Goal: Task Accomplishment & Management: Use online tool/utility

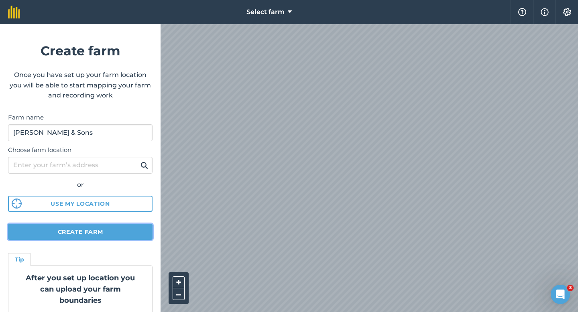
click at [104, 238] on button "Create farm" at bounding box center [80, 232] width 145 height 16
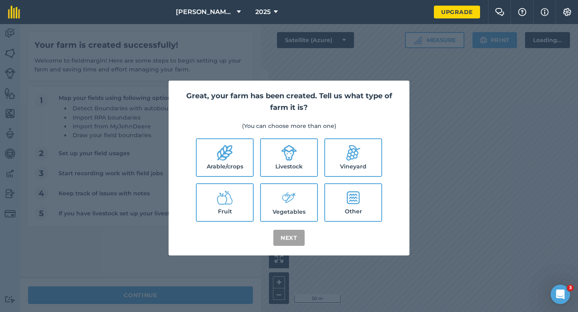
click at [229, 141] on label "Arable/crops" at bounding box center [225, 157] width 56 height 37
checkbox input "true"
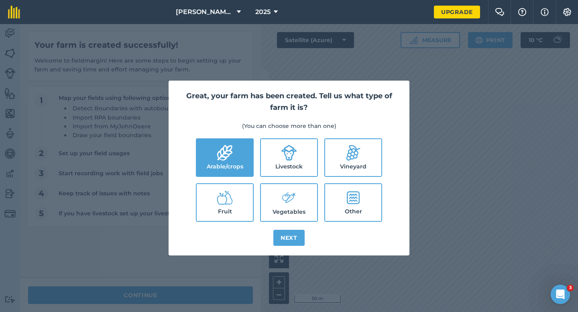
click at [264, 149] on label "Livestock" at bounding box center [289, 157] width 56 height 37
checkbox input "true"
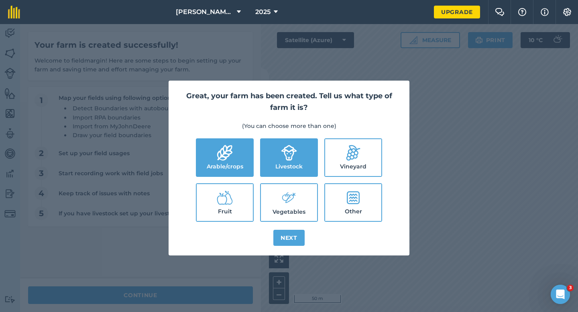
click at [277, 190] on label "Vegetables" at bounding box center [289, 202] width 56 height 37
checkbox input "true"
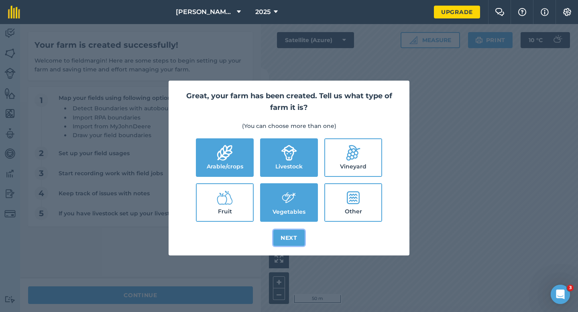
click at [289, 235] on button "Next" at bounding box center [288, 238] width 31 height 16
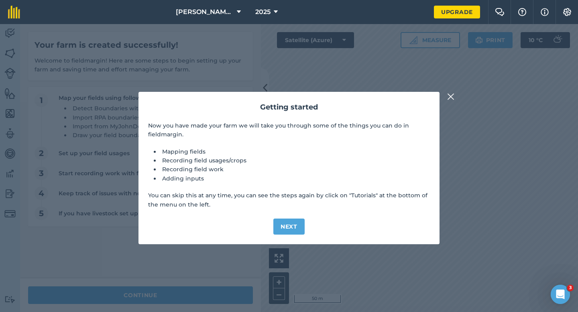
click at [179, 299] on div "Getting started Now you have made your farm we will take you through some of th…" at bounding box center [289, 168] width 578 height 288
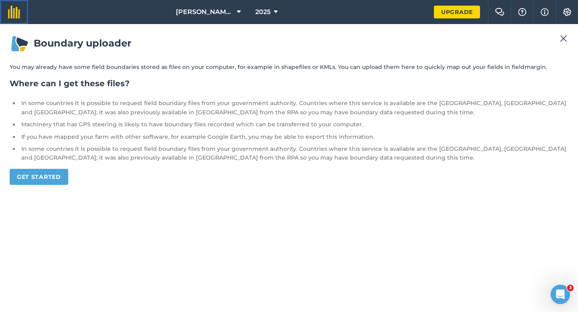
click at [14, 16] on img at bounding box center [14, 12] width 12 height 13
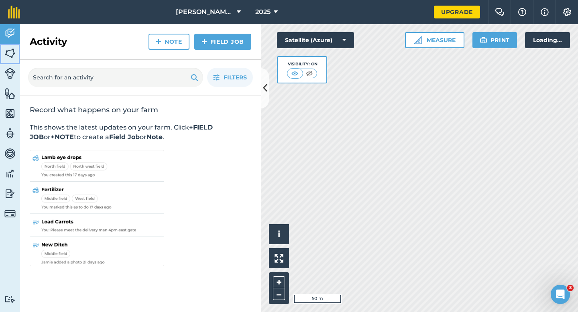
click at [3, 51] on link "Fields" at bounding box center [10, 54] width 20 height 20
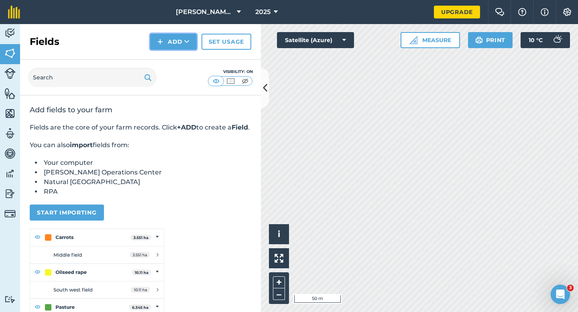
click at [162, 48] on button "Add" at bounding box center [173, 42] width 47 height 16
click at [162, 58] on link "Draw" at bounding box center [173, 60] width 44 height 18
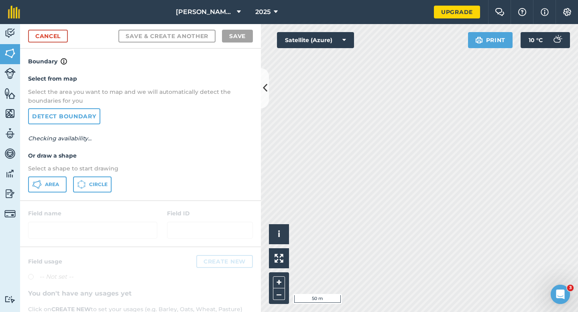
click at [48, 175] on div "Select from map Select the area you want to map and we will automatically detec…" at bounding box center [140, 133] width 241 height 134
click at [65, 181] on button "Area" at bounding box center [47, 185] width 39 height 16
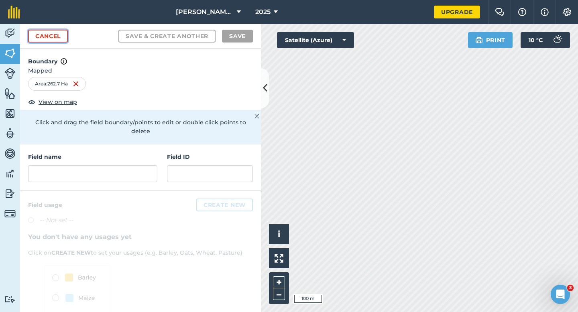
click at [47, 39] on link "Cancel" at bounding box center [48, 36] width 40 height 13
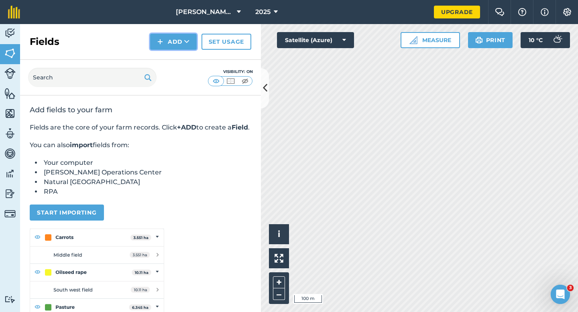
click at [173, 40] on button "Add" at bounding box center [173, 42] width 47 height 16
click at [173, 57] on link "Draw" at bounding box center [173, 60] width 44 height 18
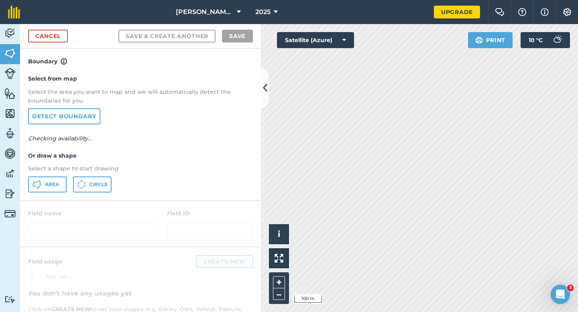
click at [58, 197] on div "Select from map Select the area you want to map and we will automatically detec…" at bounding box center [140, 133] width 241 height 134
click at [58, 191] on button "Area" at bounding box center [47, 185] width 39 height 16
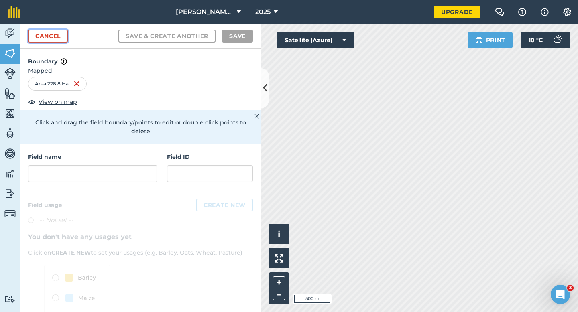
click at [55, 35] on link "Cancel" at bounding box center [48, 36] width 40 height 13
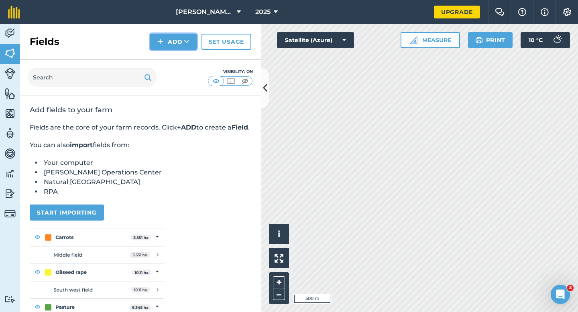
click at [186, 41] on icon at bounding box center [186, 42] width 5 height 8
click at [184, 58] on link "Draw" at bounding box center [173, 60] width 44 height 18
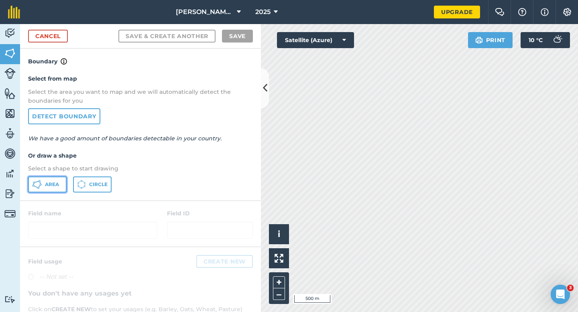
click at [46, 188] on span "Area" at bounding box center [52, 184] width 14 height 6
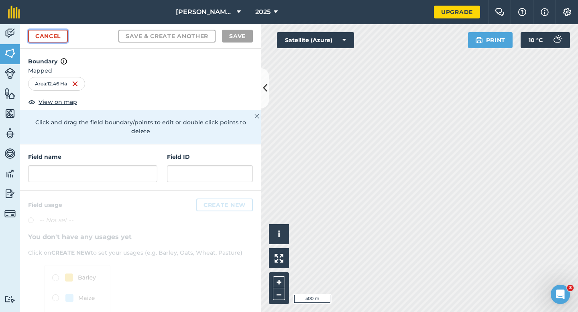
click at [50, 32] on link "Cancel" at bounding box center [48, 36] width 40 height 13
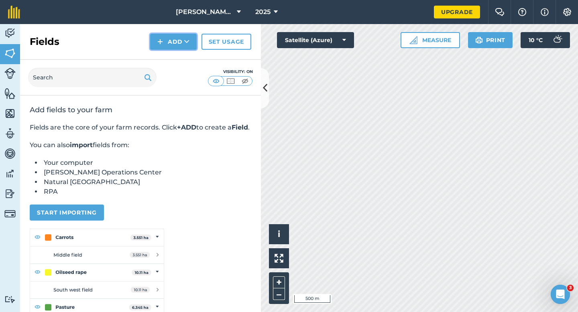
click at [164, 47] on button "Add" at bounding box center [173, 42] width 47 height 16
click at [165, 51] on ul "Draw Import" at bounding box center [173, 69] width 45 height 37
click at [165, 45] on button "Add" at bounding box center [173, 42] width 47 height 16
click at [165, 55] on link "Draw" at bounding box center [173, 60] width 44 height 18
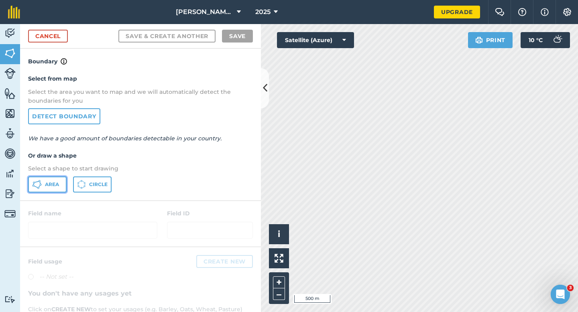
click at [52, 185] on span "Area" at bounding box center [52, 184] width 14 height 6
click at [47, 43] on div "Cancel Save & Create Another Save" at bounding box center [140, 36] width 241 height 24
click at [57, 43] on div "Cancel Save & Create Another Save" at bounding box center [140, 36] width 241 height 24
click at [61, 39] on link "Cancel" at bounding box center [48, 36] width 40 height 13
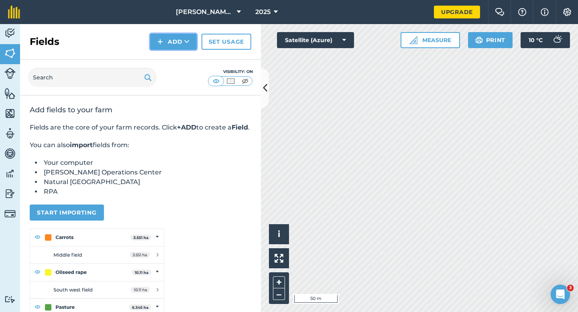
click at [157, 43] on button "Add" at bounding box center [173, 42] width 47 height 16
click at [158, 59] on link "Draw" at bounding box center [173, 60] width 44 height 18
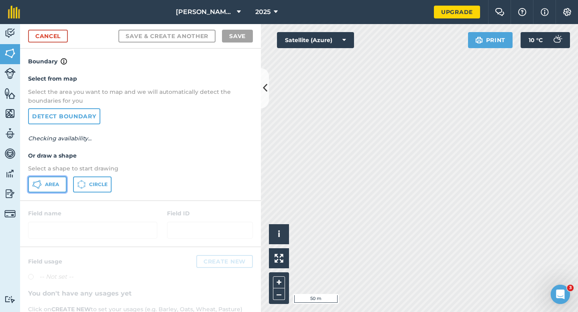
click at [58, 185] on span "Area" at bounding box center [52, 184] width 14 height 6
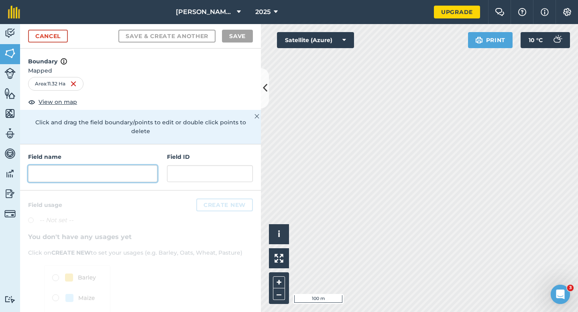
click at [114, 171] on input "text" at bounding box center [92, 173] width 129 height 17
type input "b"
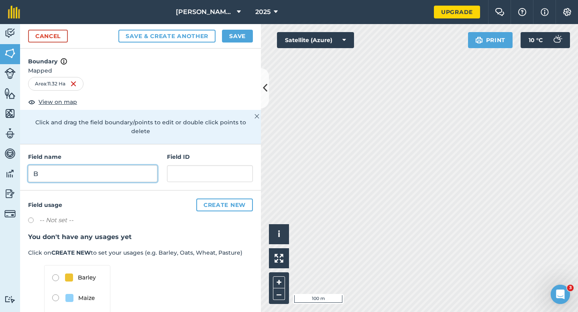
type input "B"
click at [237, 37] on button "Save" at bounding box center [237, 36] width 31 height 13
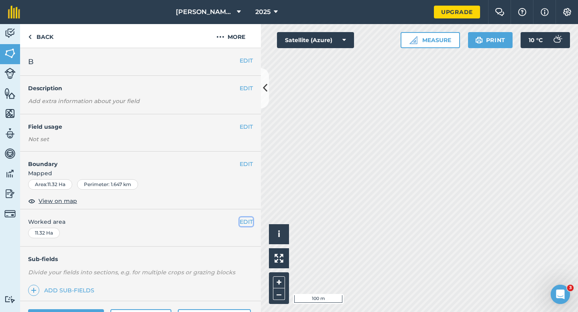
click at [245, 225] on button "EDIT" at bounding box center [246, 222] width 13 height 9
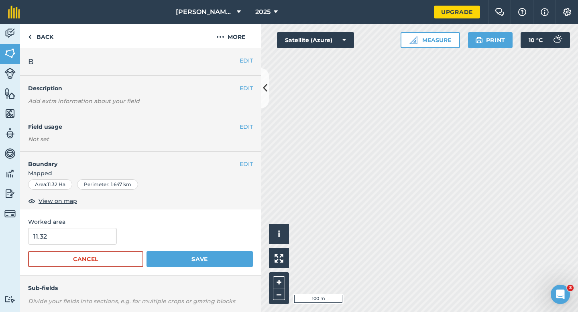
click at [88, 227] on div "Worked area 11.32 Cancel Save" at bounding box center [140, 243] width 241 height 66
click at [88, 236] on input "11.32" at bounding box center [72, 236] width 89 height 17
type input "11.3"
click at [147, 251] on button "Save" at bounding box center [200, 259] width 106 height 16
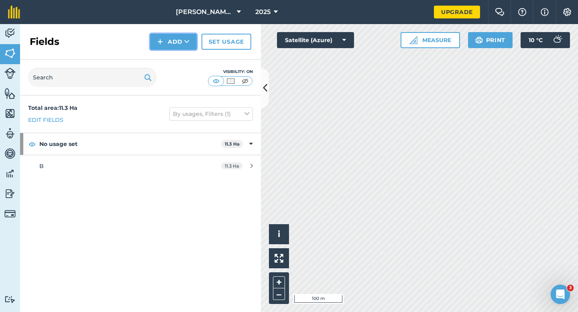
click at [175, 47] on button "Add" at bounding box center [173, 42] width 47 height 16
click at [175, 55] on link "Draw" at bounding box center [173, 60] width 44 height 18
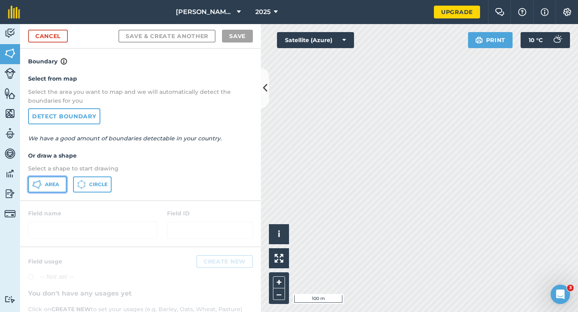
click at [39, 181] on icon at bounding box center [40, 181] width 2 height 2
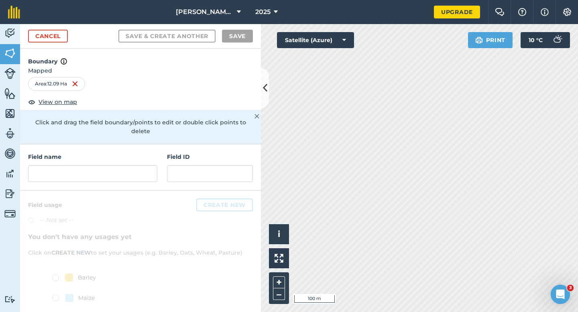
click at [135, 191] on div at bounding box center [140, 278] width 241 height 174
click at [135, 167] on input "text" at bounding box center [92, 173] width 129 height 17
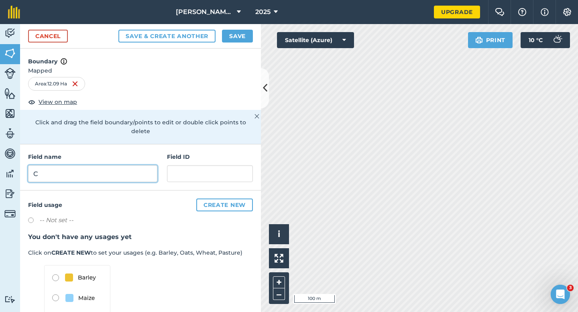
type input "C"
click at [243, 39] on button "Save" at bounding box center [237, 36] width 31 height 13
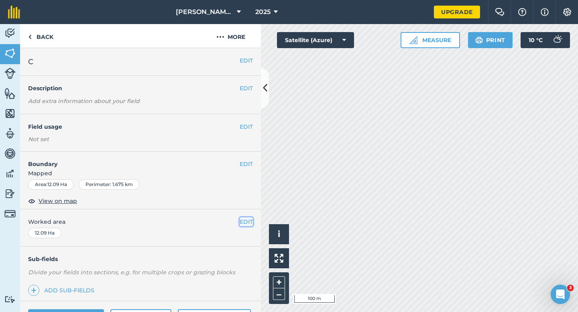
click at [243, 220] on button "EDIT" at bounding box center [246, 222] width 13 height 9
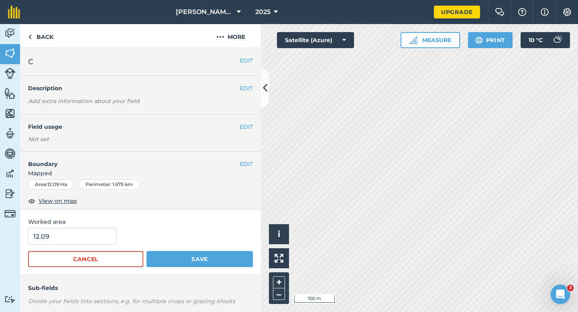
scroll to position [16, 0]
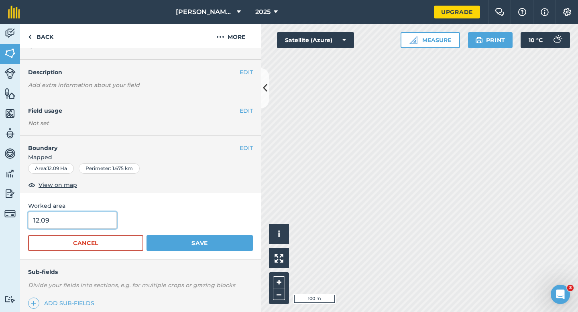
click at [71, 228] on input "12.09" at bounding box center [72, 220] width 89 height 17
type input "12"
click at [147, 235] on button "Save" at bounding box center [200, 243] width 106 height 16
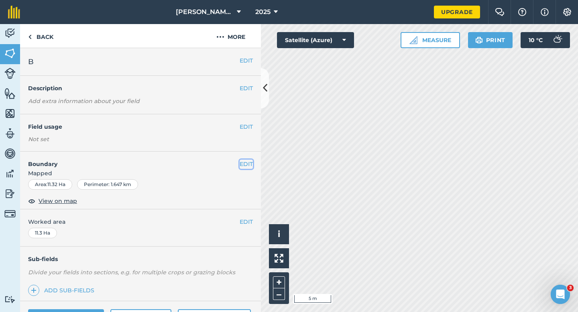
click at [247, 168] on button "EDIT" at bounding box center [246, 164] width 13 height 9
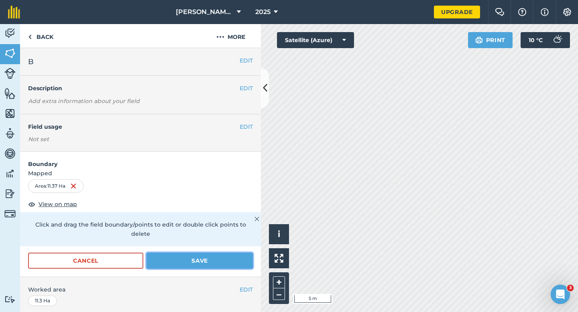
click at [224, 253] on button "Save" at bounding box center [200, 261] width 106 height 16
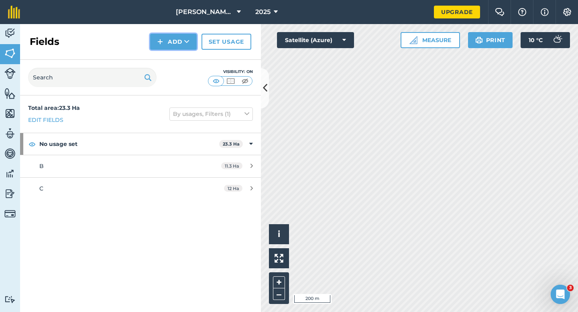
click at [159, 47] on button "Add" at bounding box center [173, 42] width 47 height 16
click at [162, 60] on link "Draw" at bounding box center [173, 60] width 44 height 18
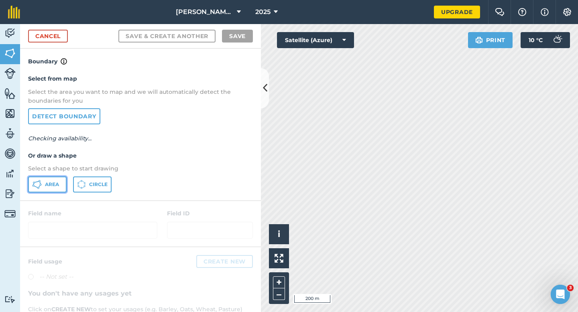
click at [59, 182] on span "Area" at bounding box center [52, 184] width 14 height 6
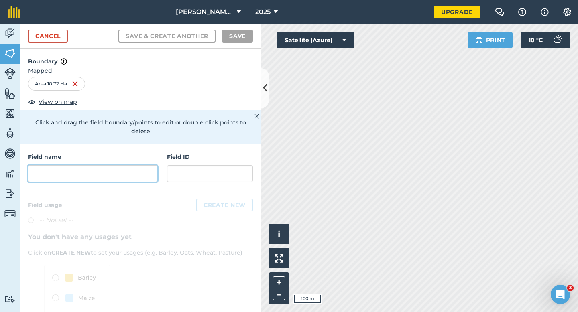
click at [62, 172] on input "text" at bounding box center [92, 173] width 129 height 17
click at [62, 169] on input "text" at bounding box center [92, 173] width 129 height 17
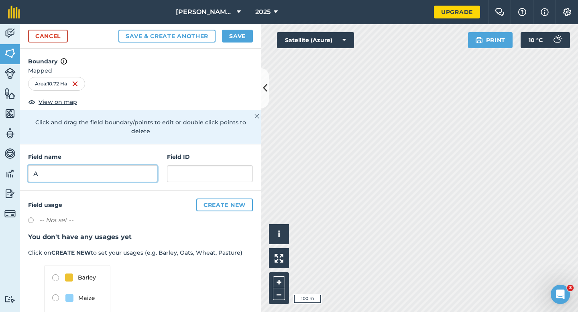
type input "A"
click at [238, 38] on button "Save" at bounding box center [237, 36] width 31 height 13
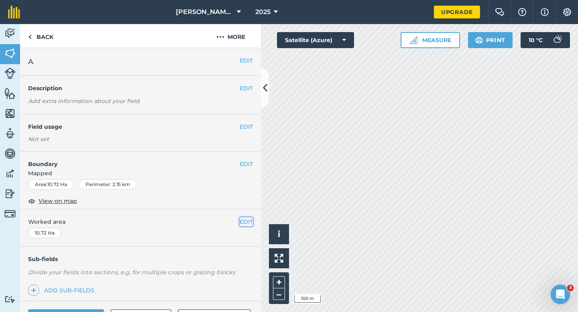
click at [243, 220] on button "EDIT" at bounding box center [246, 222] width 13 height 9
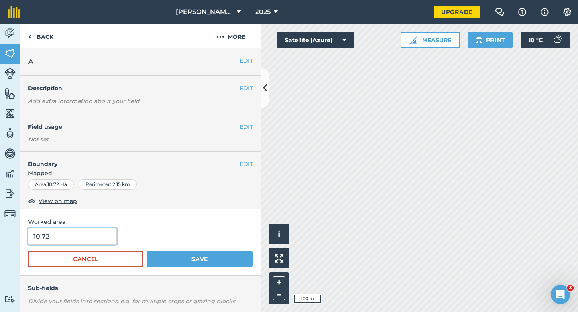
click at [113, 241] on input "10.72" at bounding box center [72, 236] width 89 height 17
type input "10.7"
click at [147, 251] on button "Save" at bounding box center [200, 259] width 106 height 16
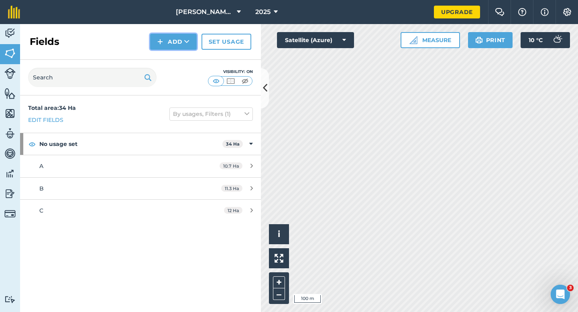
click at [182, 38] on button "Add" at bounding box center [173, 42] width 47 height 16
click at [182, 60] on link "Draw" at bounding box center [173, 60] width 44 height 18
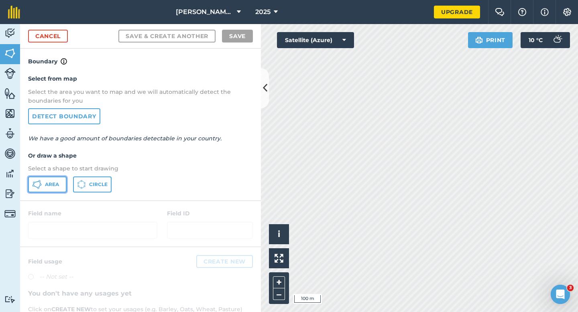
click at [43, 181] on button "Area" at bounding box center [47, 185] width 39 height 16
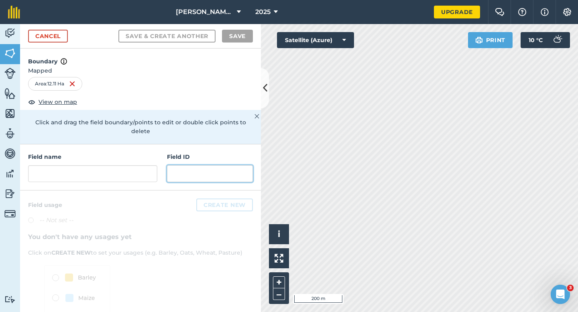
click at [188, 165] on input "text" at bounding box center [210, 173] width 86 height 17
click at [161, 159] on div "Field name Field ID" at bounding box center [140, 168] width 241 height 46
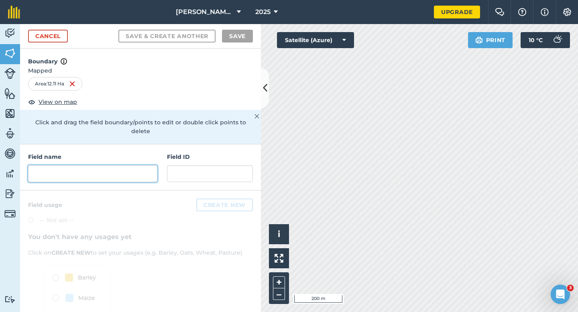
click at [144, 165] on input "text" at bounding box center [92, 173] width 129 height 17
type input "F"
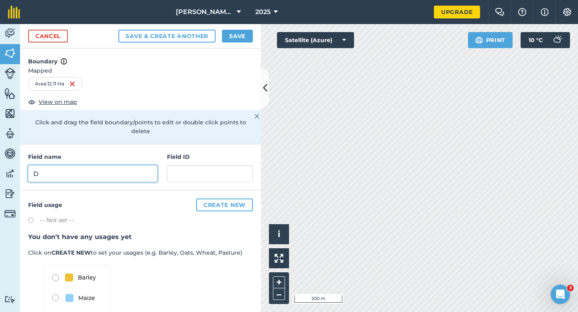
type input "D"
click at [235, 38] on button "Save" at bounding box center [237, 36] width 31 height 13
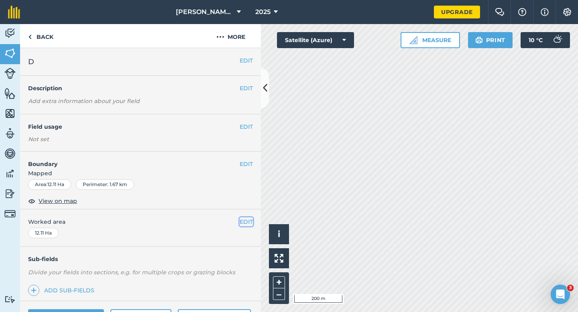
click at [245, 224] on button "EDIT" at bounding box center [246, 222] width 13 height 9
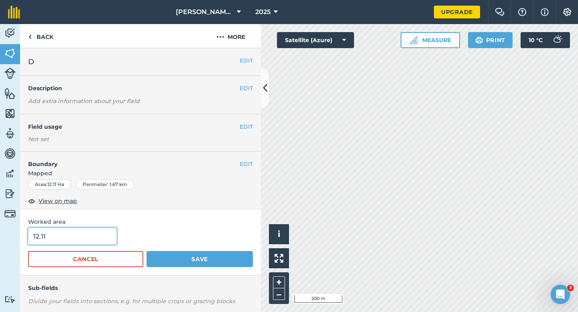
click at [83, 237] on input "12.11" at bounding box center [72, 236] width 89 height 17
type input "12"
click at [147, 251] on button "Save" at bounding box center [200, 259] width 106 height 16
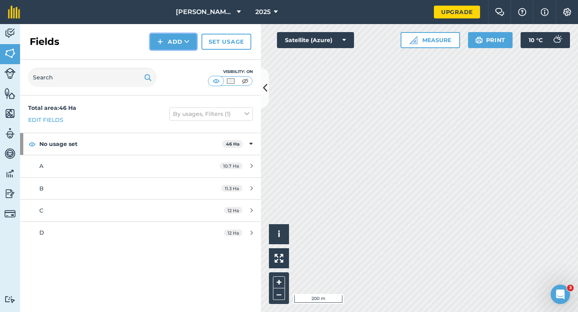
click at [157, 44] on button "Add" at bounding box center [173, 42] width 47 height 16
click at [158, 59] on link "Draw" at bounding box center [173, 60] width 44 height 18
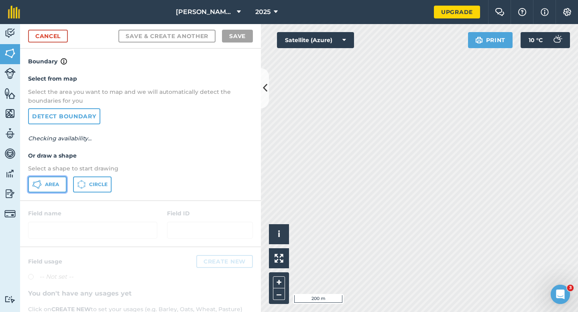
click at [34, 186] on icon at bounding box center [37, 185] width 10 height 10
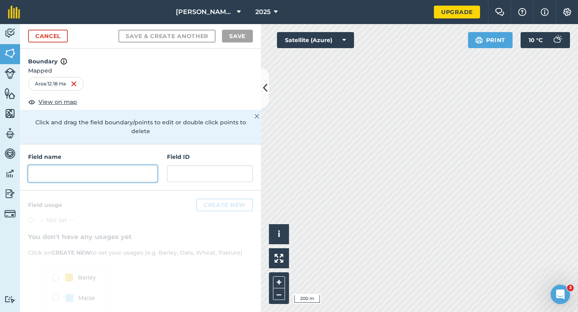
click at [140, 165] on input "text" at bounding box center [92, 173] width 129 height 17
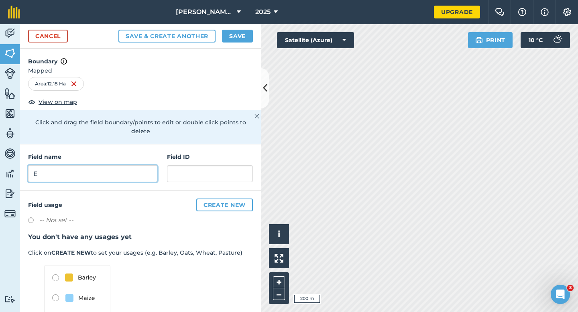
type input "E"
click at [235, 32] on button "Save" at bounding box center [237, 36] width 31 height 13
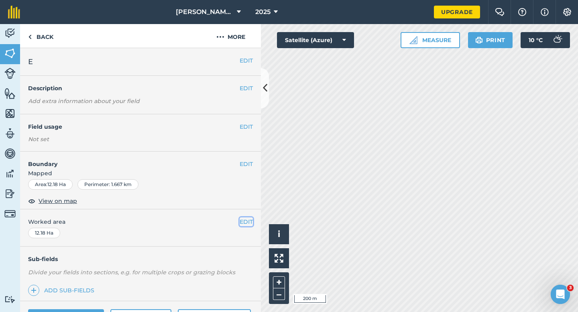
click at [246, 223] on button "EDIT" at bounding box center [246, 222] width 13 height 9
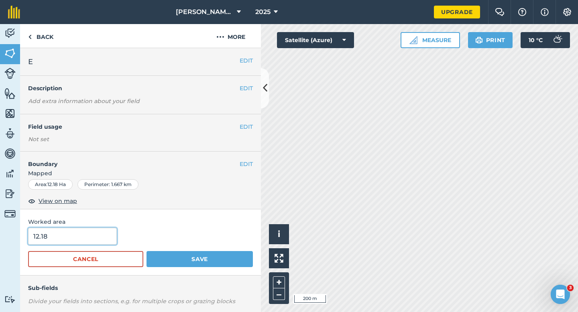
click at [81, 243] on input "12.18" at bounding box center [72, 236] width 89 height 17
type input "12"
click at [147, 251] on button "Save" at bounding box center [200, 259] width 106 height 16
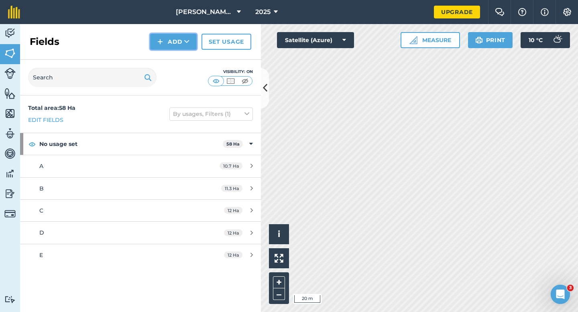
click at [164, 34] on button "Add" at bounding box center [173, 42] width 47 height 16
click at [172, 53] on link "Draw" at bounding box center [173, 60] width 44 height 18
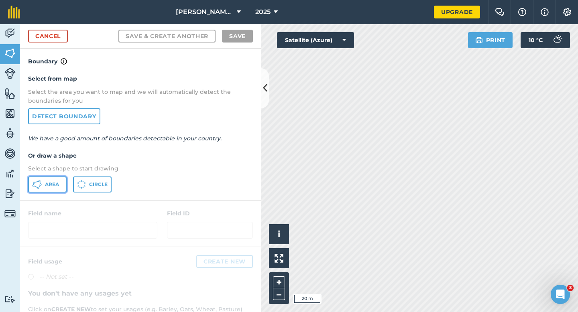
click at [45, 185] on span "Area" at bounding box center [52, 184] width 14 height 6
drag, startPoint x: 556, startPoint y: 295, endPoint x: 367, endPoint y: 131, distance: 250.7
click at [550, 284] on html at bounding box center [559, 293] width 19 height 19
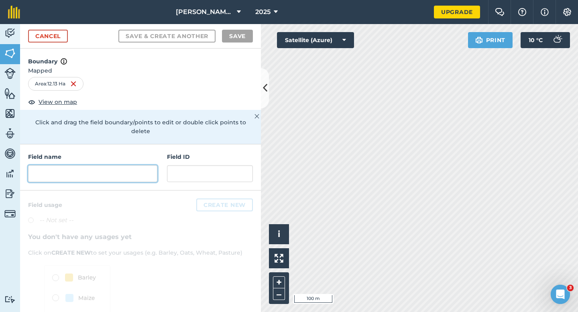
click at [115, 169] on input "text" at bounding box center [92, 173] width 129 height 17
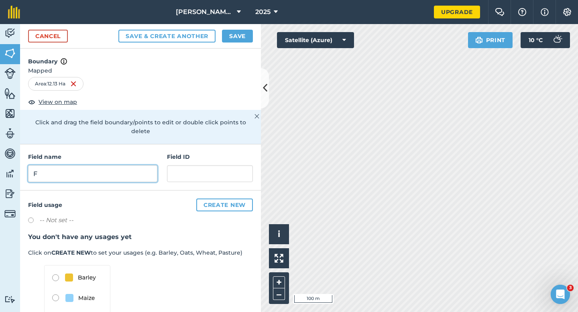
type input "F"
click at [245, 38] on button "Save" at bounding box center [237, 36] width 31 height 13
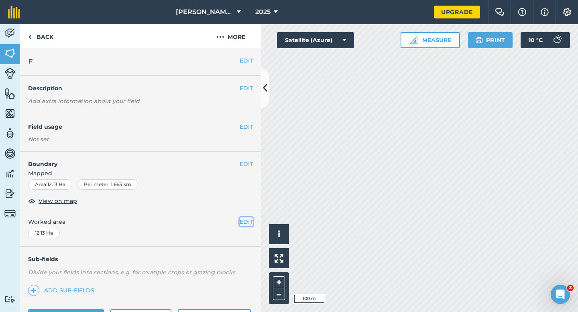
click at [249, 222] on button "EDIT" at bounding box center [246, 222] width 13 height 9
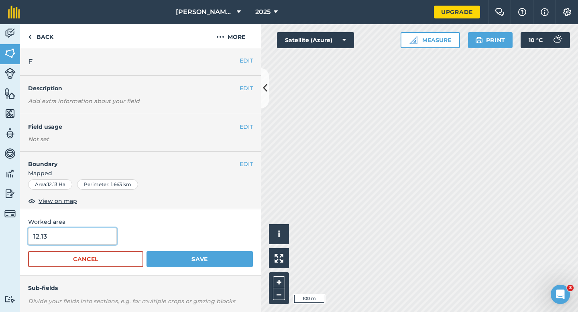
click at [93, 232] on input "12.13" at bounding box center [72, 236] width 89 height 17
type input "12"
click at [147, 251] on button "Save" at bounding box center [200, 259] width 106 height 16
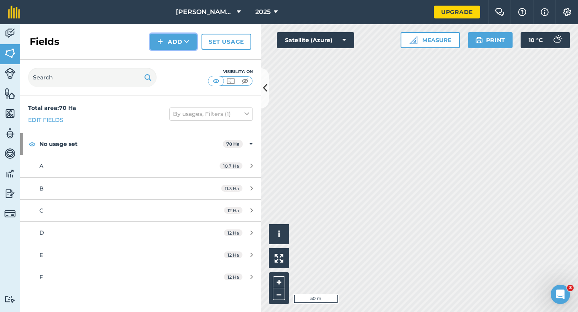
click at [157, 45] on button "Add" at bounding box center [173, 42] width 47 height 16
click at [161, 59] on link "Draw" at bounding box center [173, 60] width 44 height 18
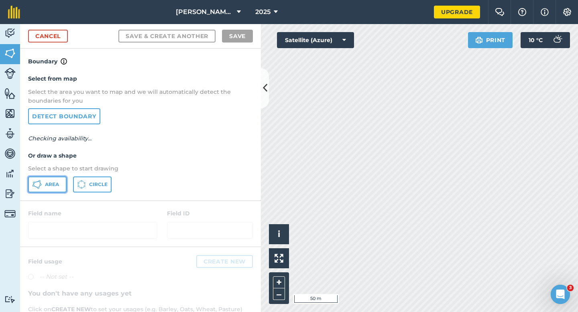
click at [54, 182] on span "Area" at bounding box center [52, 184] width 14 height 6
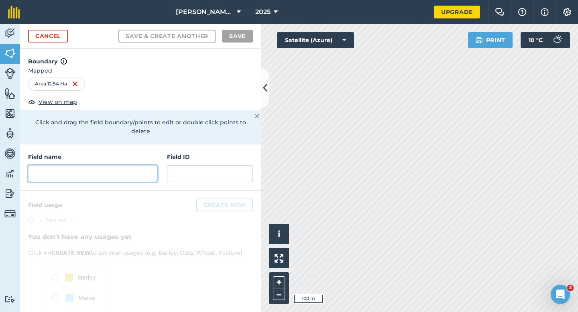
click at [119, 165] on input "text" at bounding box center [92, 173] width 129 height 17
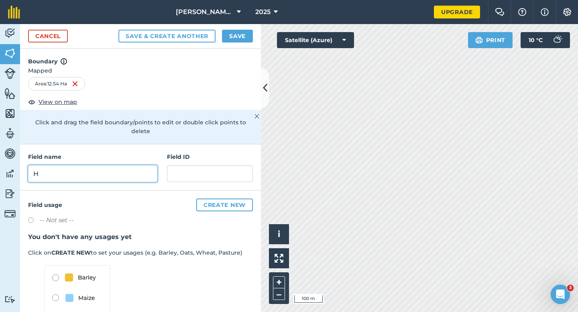
type input "H"
click at [244, 39] on button "Save" at bounding box center [237, 36] width 31 height 13
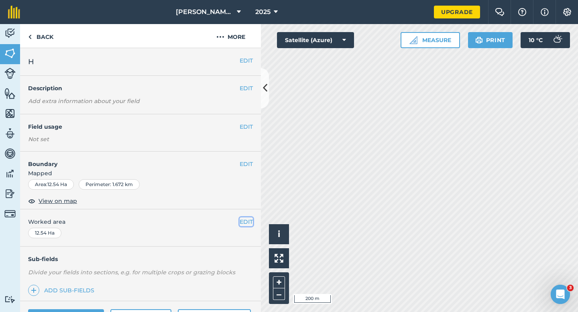
click at [245, 222] on button "EDIT" at bounding box center [246, 222] width 13 height 9
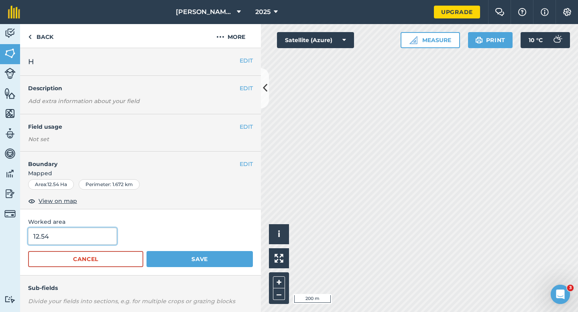
click at [98, 241] on input "12.54" at bounding box center [72, 236] width 89 height 17
type input "12"
click at [147, 251] on button "Save" at bounding box center [200, 259] width 106 height 16
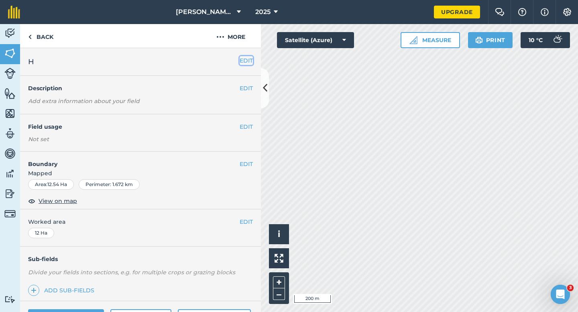
click at [243, 64] on button "EDIT" at bounding box center [246, 60] width 13 height 9
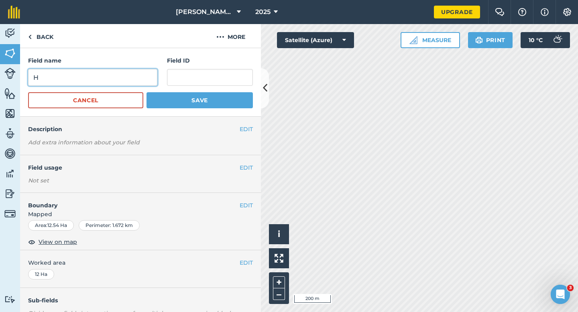
click at [117, 85] on input "H" at bounding box center [92, 77] width 129 height 17
type input "G"
click at [147, 92] on button "Save" at bounding box center [200, 100] width 106 height 16
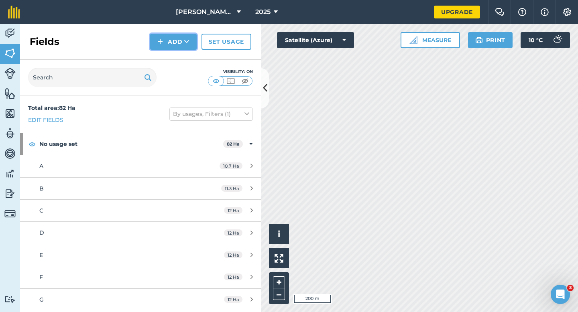
click at [179, 49] on button "Add" at bounding box center [173, 42] width 47 height 16
click at [180, 51] on link "Draw" at bounding box center [173, 60] width 44 height 18
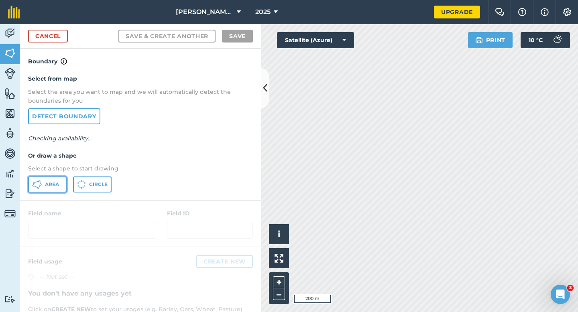
click at [62, 190] on button "Area" at bounding box center [47, 185] width 39 height 16
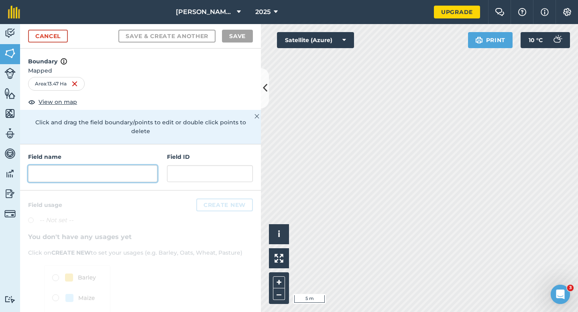
click at [125, 170] on input "text" at bounding box center [92, 173] width 129 height 17
type input "G"
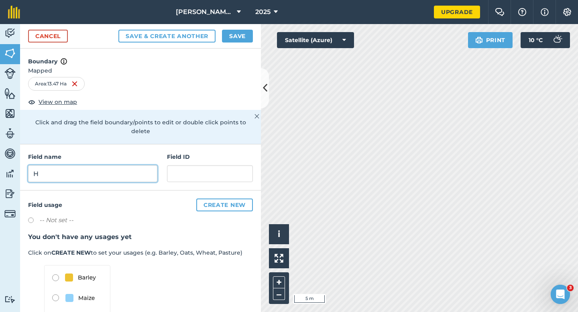
type input "H"
click at [231, 34] on button "Save" at bounding box center [237, 36] width 31 height 13
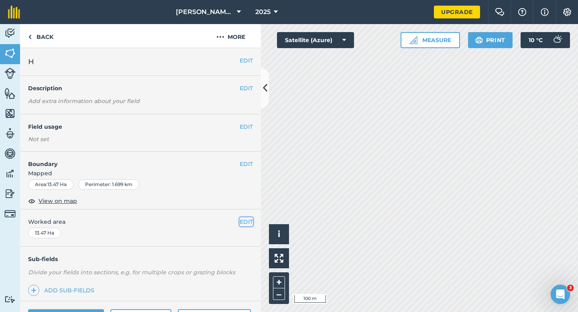
click at [243, 223] on button "EDIT" at bounding box center [246, 222] width 13 height 9
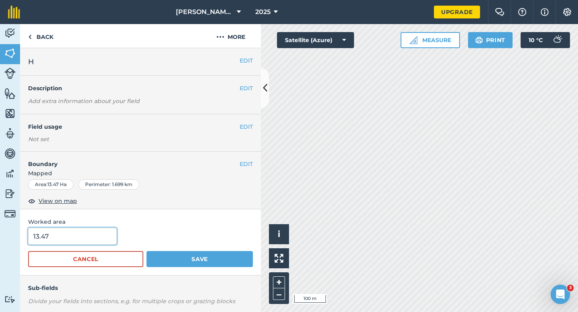
click at [107, 236] on input "13.47" at bounding box center [72, 236] width 89 height 17
type input "13.5"
click at [147, 251] on button "Save" at bounding box center [200, 259] width 106 height 16
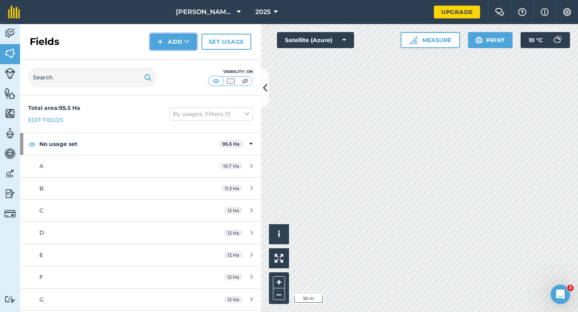
click at [164, 37] on button "Add" at bounding box center [173, 42] width 47 height 16
click at [166, 59] on link "Draw" at bounding box center [173, 60] width 44 height 18
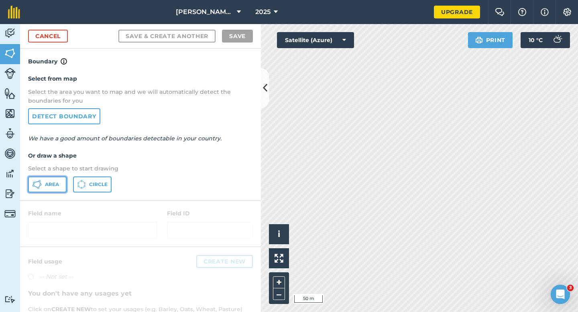
click at [52, 178] on button "Area" at bounding box center [47, 185] width 39 height 16
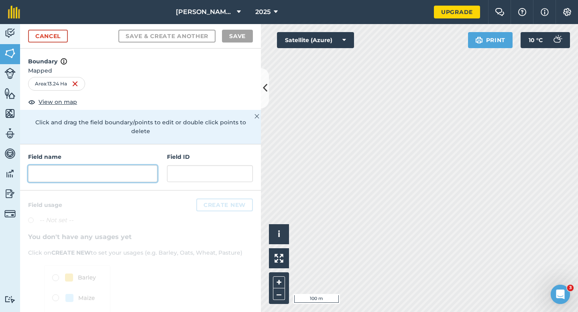
click at [135, 165] on input "text" at bounding box center [92, 173] width 129 height 17
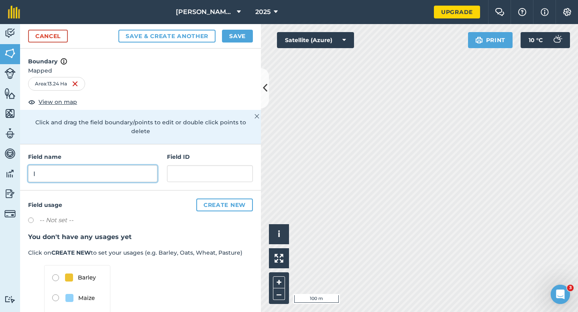
type input "I"
click at [240, 39] on button "Save" at bounding box center [237, 36] width 31 height 13
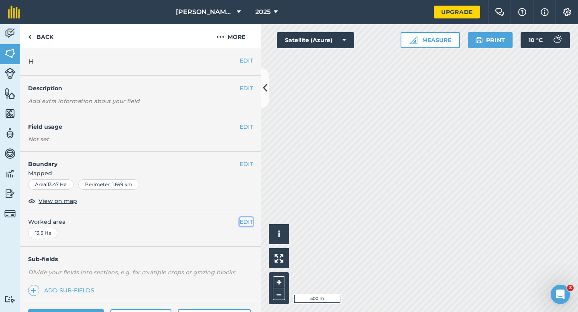
click at [244, 224] on button "EDIT" at bounding box center [246, 222] width 13 height 9
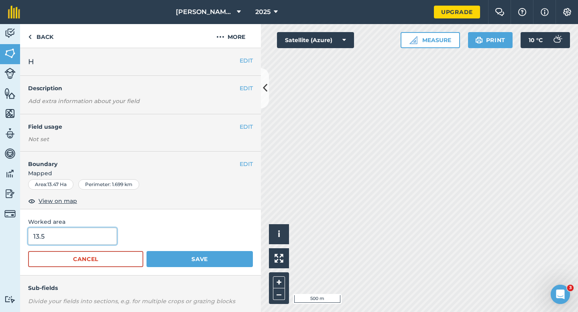
type input "13"
click at [96, 237] on input "13" at bounding box center [72, 236] width 89 height 17
click at [147, 251] on button "Save" at bounding box center [200, 259] width 106 height 16
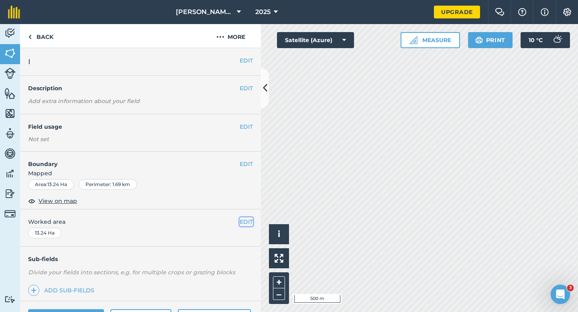
click at [241, 222] on button "EDIT" at bounding box center [246, 222] width 13 height 9
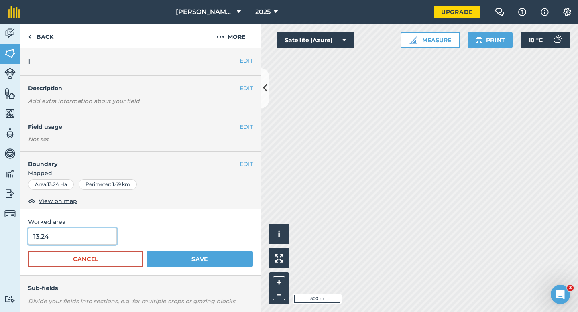
click at [73, 234] on input "13.24" at bounding box center [72, 236] width 89 height 17
type input "13"
click at [147, 251] on button "Save" at bounding box center [200, 259] width 106 height 16
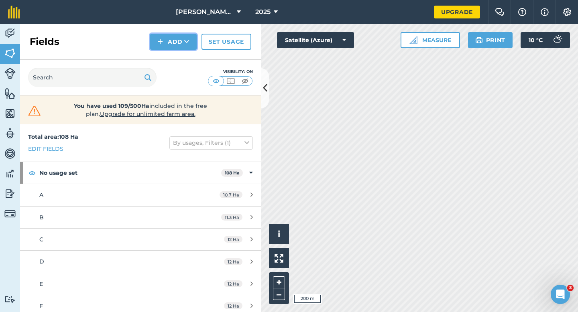
click at [169, 49] on button "Add" at bounding box center [173, 42] width 47 height 16
click at [169, 59] on link "Draw" at bounding box center [173, 60] width 44 height 18
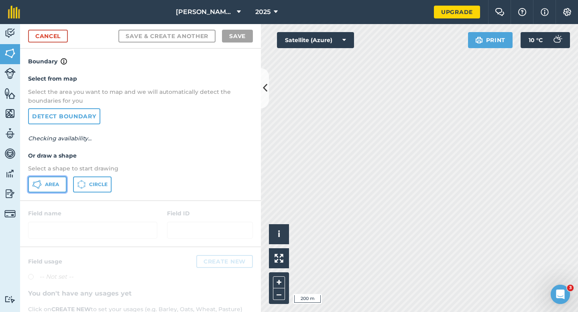
click at [46, 185] on span "Area" at bounding box center [52, 184] width 14 height 6
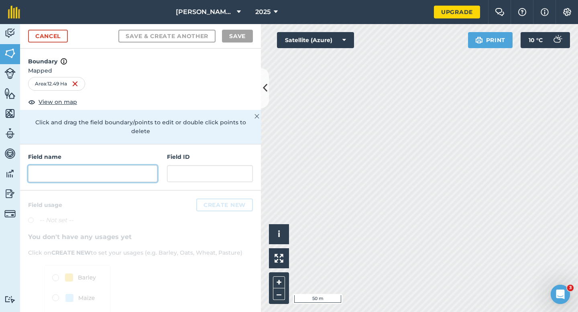
click at [127, 165] on input "text" at bounding box center [92, 173] width 129 height 17
type input "H"
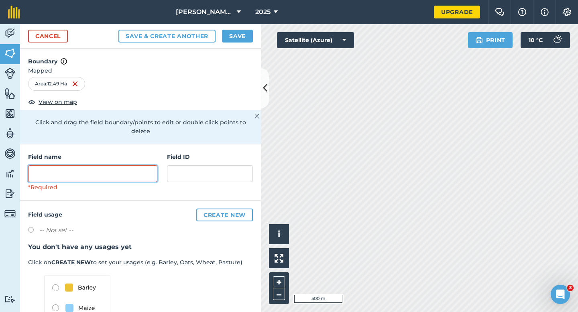
type input "I"
type input "K"
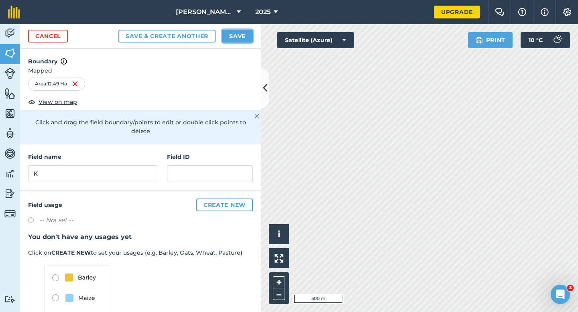
click at [234, 37] on button "Save" at bounding box center [237, 36] width 31 height 13
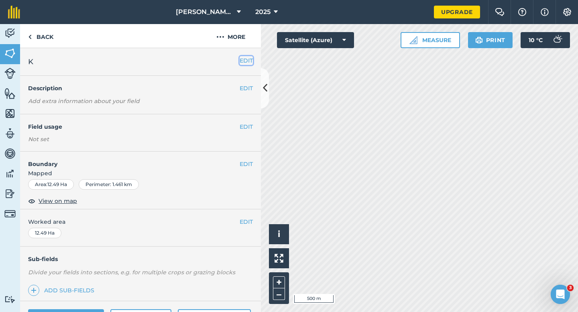
click at [251, 57] on button "EDIT" at bounding box center [246, 60] width 13 height 9
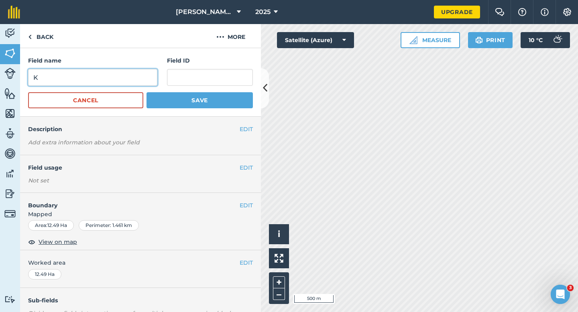
click at [142, 81] on input "K" at bounding box center [92, 77] width 129 height 17
type input "J"
click at [147, 92] on button "Save" at bounding box center [200, 100] width 106 height 16
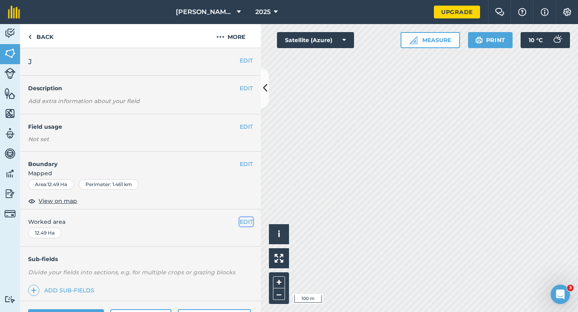
click at [247, 224] on button "EDIT" at bounding box center [246, 222] width 13 height 9
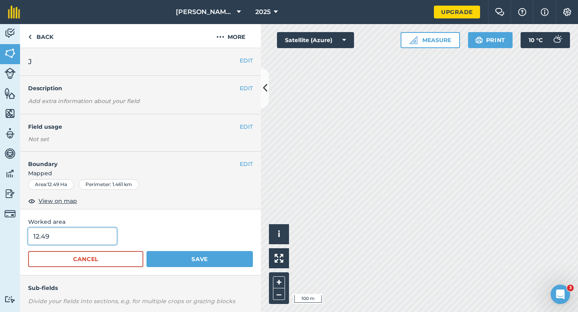
click at [90, 233] on input "12.49" at bounding box center [72, 236] width 89 height 17
type input "13"
click at [147, 251] on button "Save" at bounding box center [200, 259] width 106 height 16
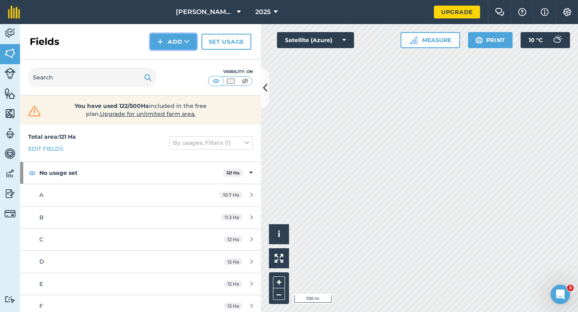
click at [180, 49] on button "Add" at bounding box center [173, 42] width 47 height 16
click at [180, 53] on link "Draw" at bounding box center [173, 60] width 44 height 18
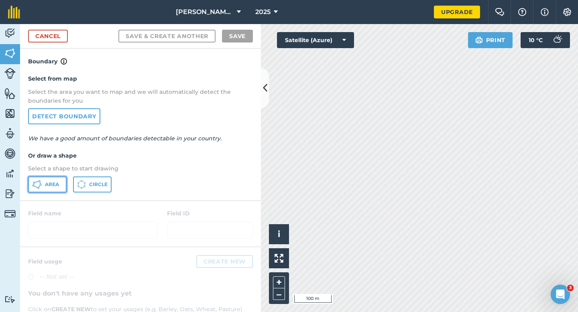
click at [49, 187] on span "Area" at bounding box center [52, 184] width 14 height 6
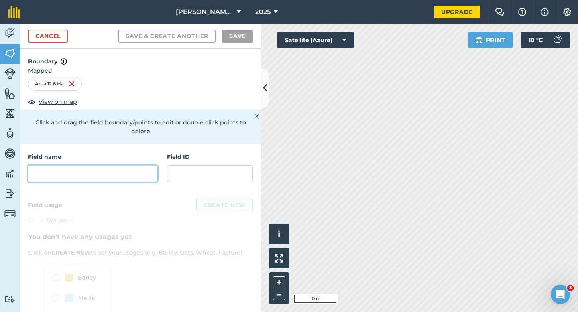
click at [146, 165] on input "text" at bounding box center [92, 173] width 129 height 17
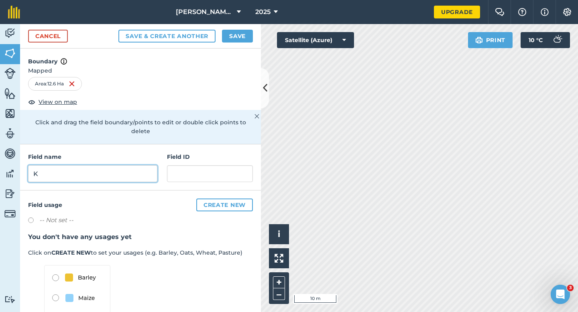
type input "K"
click at [239, 28] on div "Cancel Save & Create Another Save" at bounding box center [140, 36] width 241 height 24
click at [239, 38] on button "Save" at bounding box center [237, 36] width 31 height 13
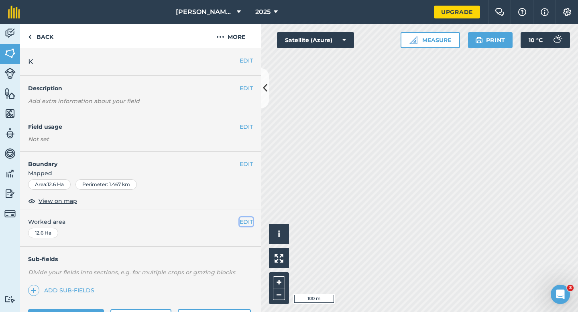
click at [244, 222] on button "EDIT" at bounding box center [246, 222] width 13 height 9
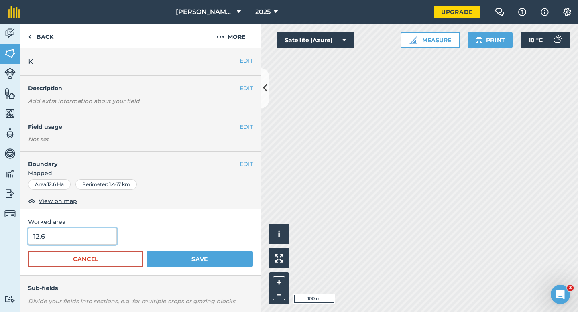
click at [60, 243] on input "12.6" at bounding box center [72, 236] width 89 height 17
type input "13"
click at [147, 251] on button "Save" at bounding box center [200, 259] width 106 height 16
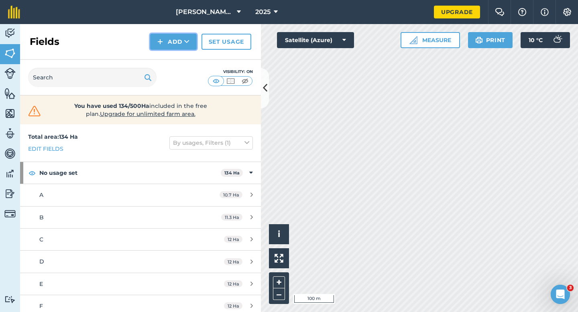
click at [181, 39] on button "Add" at bounding box center [173, 42] width 47 height 16
click at [181, 58] on link "Draw" at bounding box center [173, 60] width 44 height 18
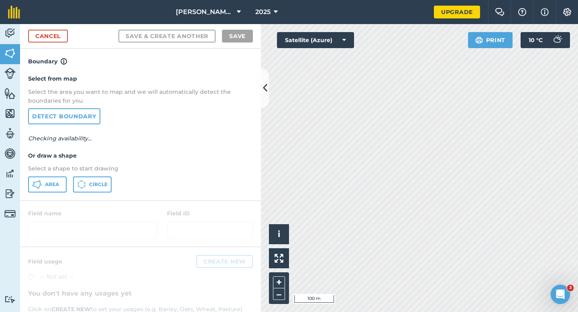
click at [51, 175] on div "Select from map Select the area you want to map and we will automatically detec…" at bounding box center [140, 133] width 241 height 134
click at [51, 190] on button "Area" at bounding box center [47, 185] width 39 height 16
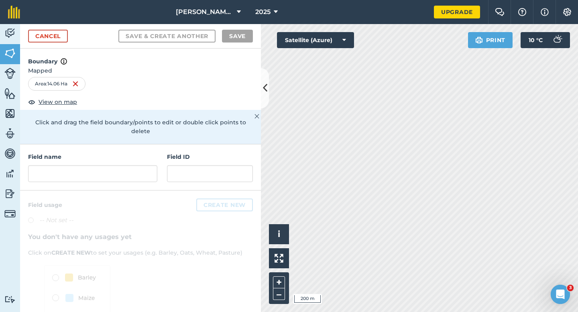
click at [135, 174] on div "Field name Field ID" at bounding box center [140, 168] width 241 height 46
click at [135, 171] on input "text" at bounding box center [92, 173] width 129 height 17
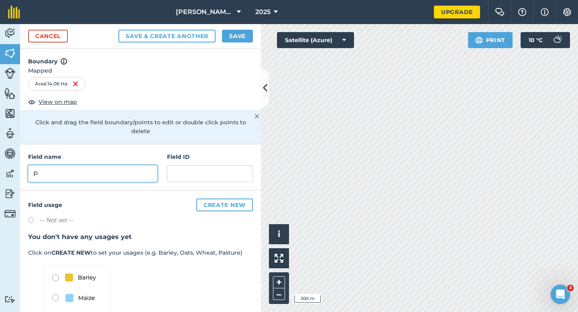
type input "P"
click at [240, 43] on div "Cancel Save & Create Another Save" at bounding box center [140, 36] width 241 height 24
click at [241, 39] on button "Save" at bounding box center [237, 36] width 31 height 13
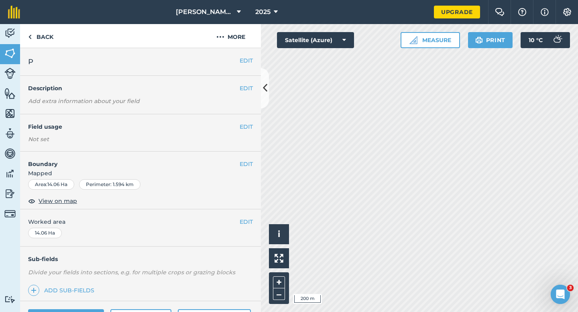
click at [253, 220] on div "EDIT Worked area 14.06 Ha" at bounding box center [140, 228] width 241 height 37
click at [250, 222] on button "EDIT" at bounding box center [246, 222] width 13 height 9
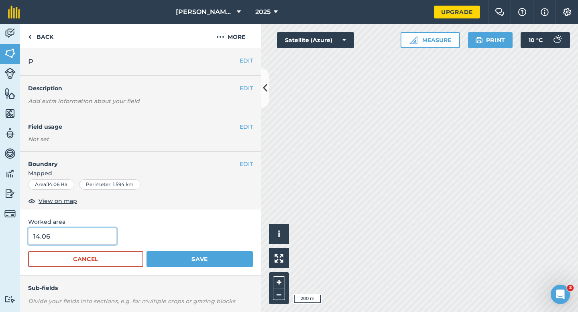
click at [92, 232] on input "14.06" at bounding box center [72, 236] width 89 height 17
type input "14"
click at [147, 251] on button "Save" at bounding box center [200, 259] width 106 height 16
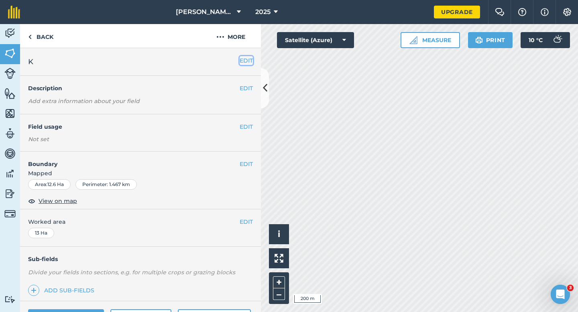
click at [248, 57] on button "EDIT" at bounding box center [246, 60] width 13 height 9
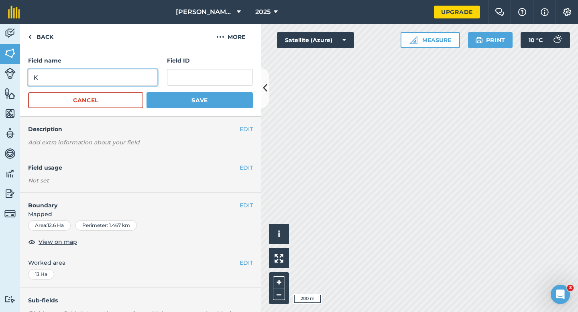
click at [145, 80] on input "K" at bounding box center [92, 77] width 129 height 17
type input "O"
click at [147, 92] on button "Save" at bounding box center [200, 100] width 106 height 16
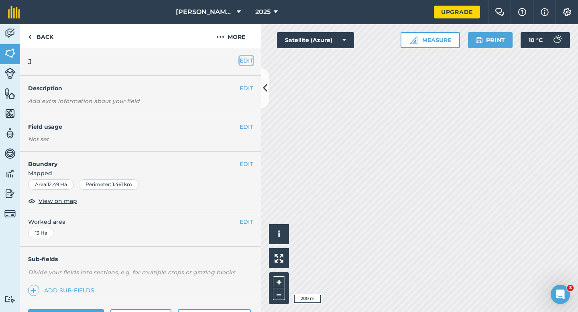
click at [244, 65] on button "EDIT" at bounding box center [246, 60] width 13 height 9
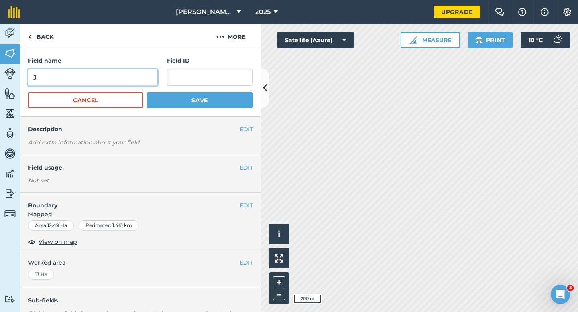
click at [147, 82] on input "J" at bounding box center [92, 77] width 129 height 17
type input "N"
click at [147, 92] on button "Save" at bounding box center [200, 100] width 106 height 16
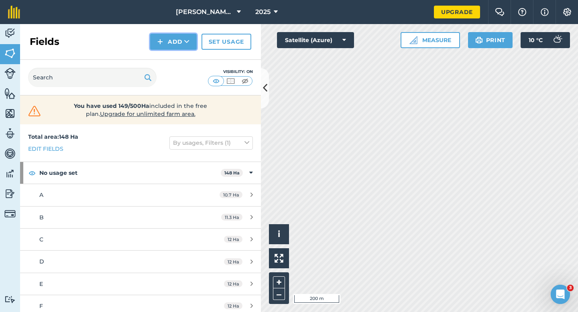
click at [170, 42] on button "Add" at bounding box center [173, 42] width 47 height 16
click at [170, 57] on link "Draw" at bounding box center [173, 60] width 44 height 18
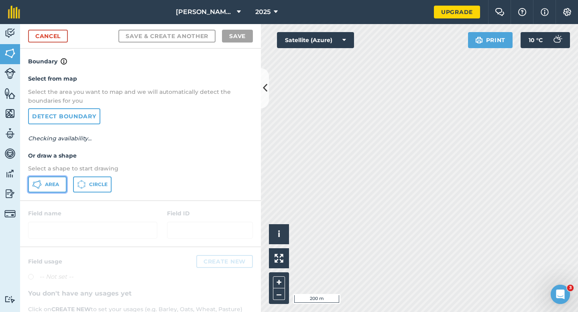
click at [53, 188] on button "Area" at bounding box center [47, 185] width 39 height 16
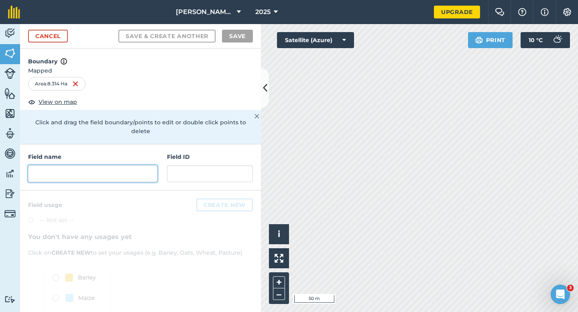
click at [134, 165] on input "text" at bounding box center [92, 173] width 129 height 17
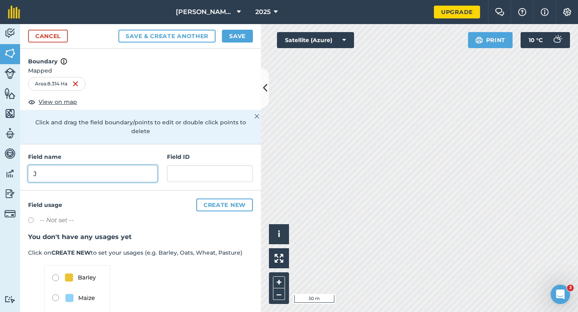
type input "J"
click at [233, 37] on button "Save" at bounding box center [237, 36] width 31 height 13
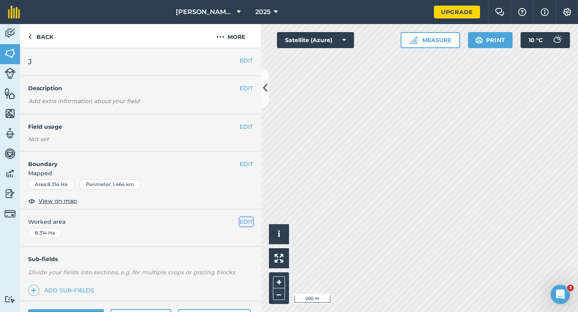
click at [247, 225] on button "EDIT" at bounding box center [246, 222] width 13 height 9
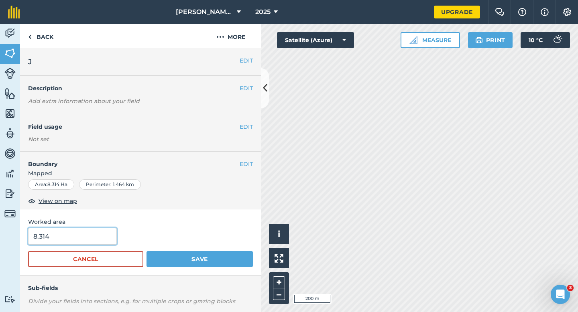
click at [69, 240] on input "8.314" at bounding box center [72, 236] width 89 height 17
type input "8.3"
click at [147, 251] on button "Save" at bounding box center [200, 259] width 106 height 16
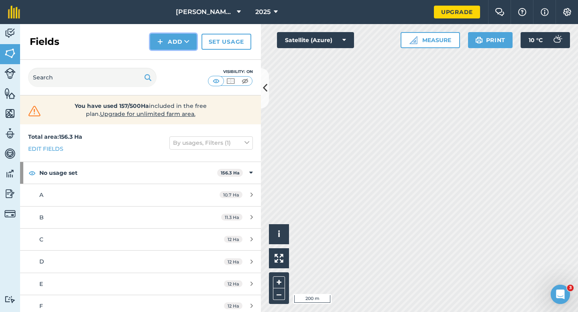
click at [173, 45] on button "Add" at bounding box center [173, 42] width 47 height 16
click at [173, 54] on link "Draw" at bounding box center [173, 60] width 44 height 18
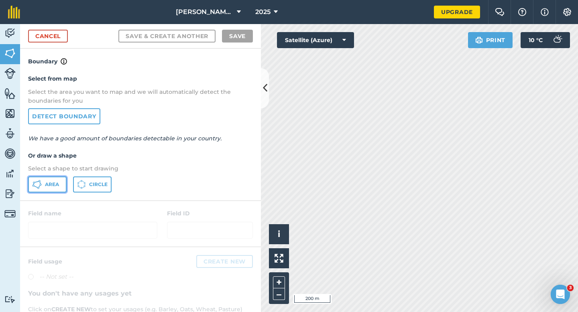
click at [53, 185] on span "Area" at bounding box center [52, 184] width 14 height 6
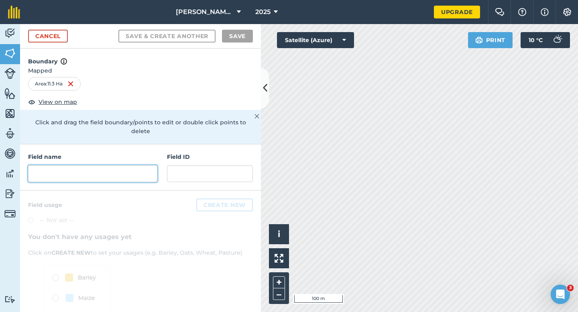
click at [80, 165] on input "text" at bounding box center [92, 173] width 129 height 17
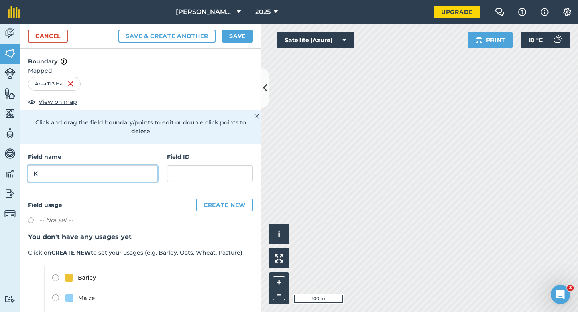
type input "K"
click at [237, 37] on button "Save" at bounding box center [237, 36] width 31 height 13
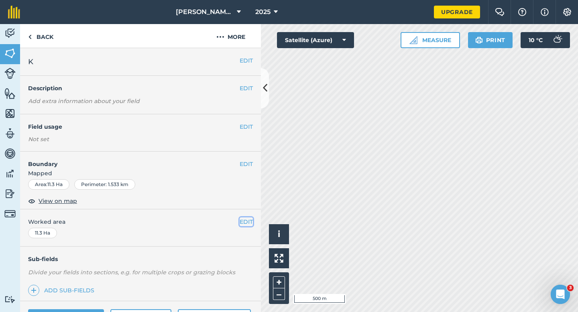
click at [248, 222] on button "EDIT" at bounding box center [246, 222] width 13 height 9
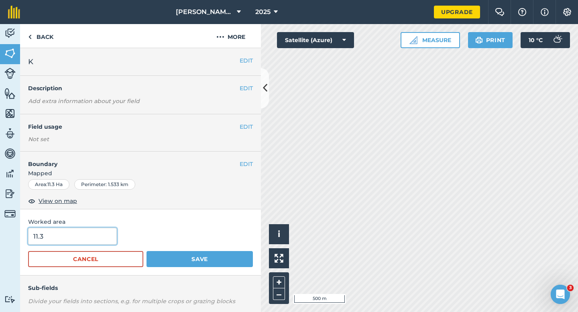
click at [58, 243] on input "11.3" at bounding box center [72, 236] width 89 height 17
click at [147, 251] on button "Save" at bounding box center [200, 259] width 106 height 16
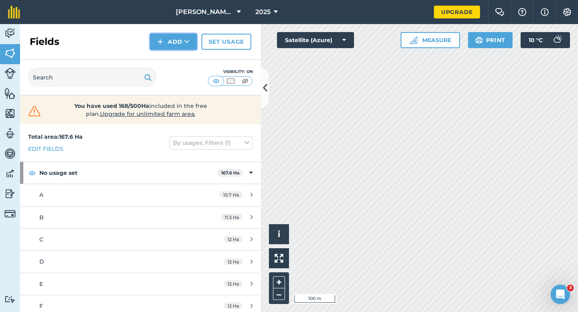
click at [176, 41] on button "Add" at bounding box center [173, 42] width 47 height 16
click at [176, 58] on link "Draw" at bounding box center [173, 60] width 44 height 18
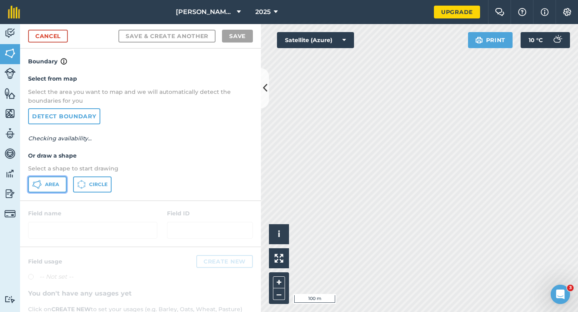
click at [46, 181] on span "Area" at bounding box center [52, 184] width 14 height 6
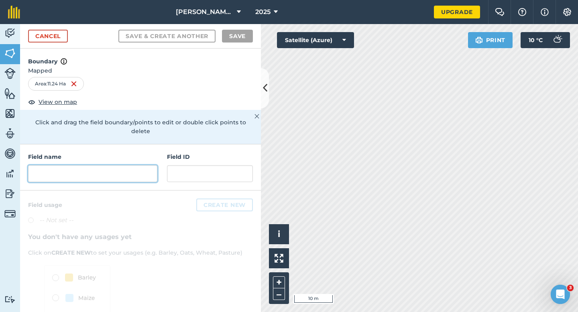
click at [108, 165] on input "text" at bounding box center [92, 173] width 129 height 17
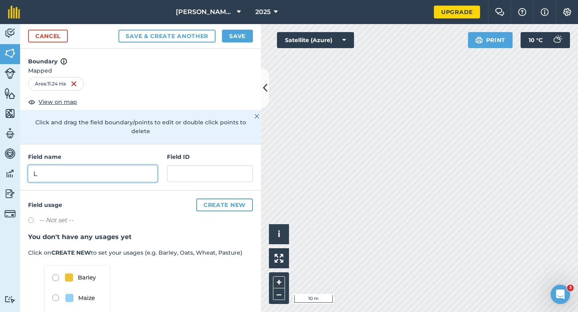
type input "L"
click at [232, 36] on button "Save" at bounding box center [237, 36] width 31 height 13
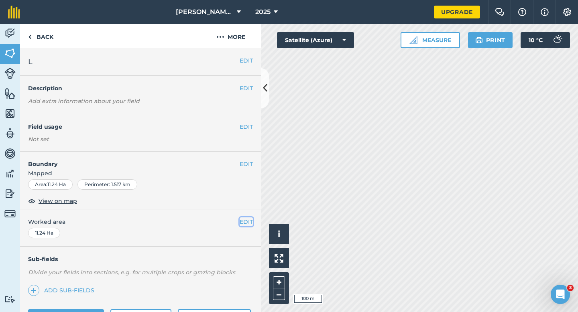
click at [248, 222] on button "EDIT" at bounding box center [246, 222] width 13 height 9
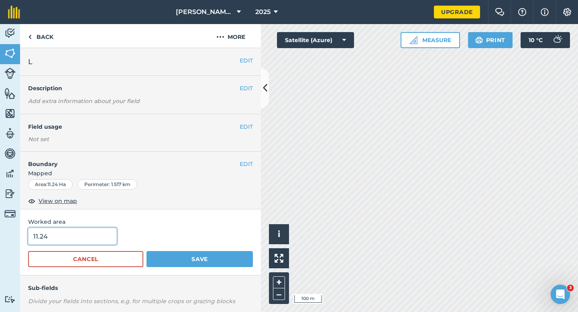
click at [38, 243] on input "11.24" at bounding box center [72, 236] width 89 height 17
click at [63, 240] on input "11.24" at bounding box center [72, 236] width 89 height 17
type input "11.2"
click at [147, 251] on button "Save" at bounding box center [200, 259] width 106 height 16
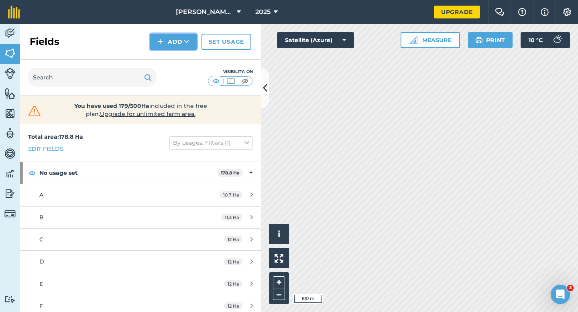
click at [166, 43] on button "Add" at bounding box center [173, 42] width 47 height 16
click at [166, 57] on link "Draw" at bounding box center [173, 60] width 44 height 18
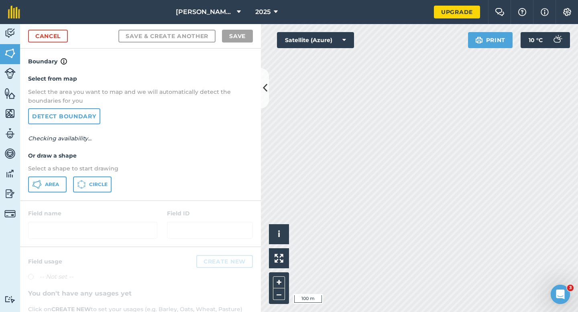
click at [60, 176] on div "Select from map Select the area you want to map and we will automatically detec…" at bounding box center [140, 133] width 241 height 134
click at [44, 196] on div "Select from map Select the area you want to map and we will automatically detec…" at bounding box center [140, 133] width 241 height 134
click at [51, 186] on span "Area" at bounding box center [52, 184] width 14 height 6
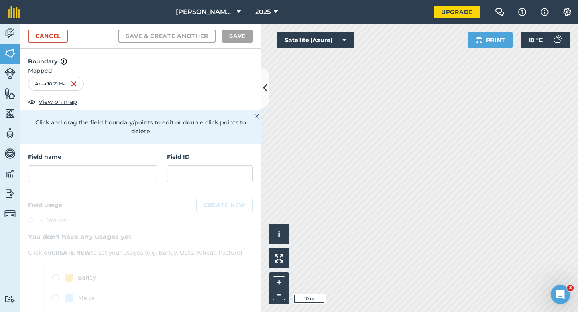
click at [109, 175] on div "Field name Field ID" at bounding box center [140, 168] width 241 height 46
click at [109, 171] on input "text" at bounding box center [92, 173] width 129 height 17
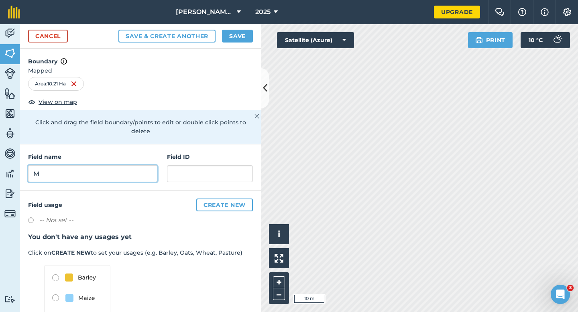
type input "M"
click at [232, 35] on button "Save" at bounding box center [237, 36] width 31 height 13
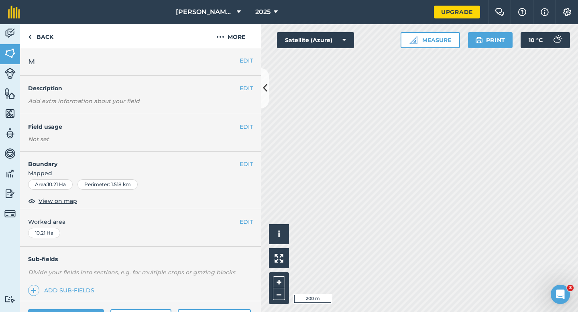
click at [245, 217] on div "EDIT Worked area 10.21 Ha" at bounding box center [140, 228] width 241 height 37
click at [245, 218] on button "EDIT" at bounding box center [246, 222] width 13 height 9
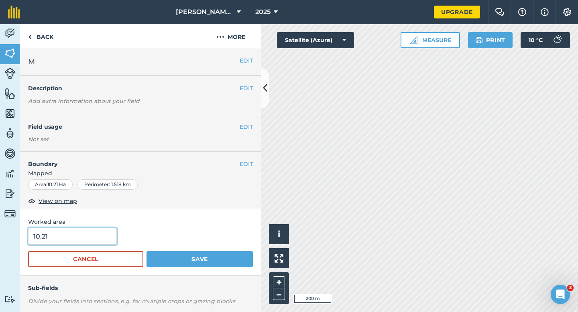
click at [81, 241] on input "10.21" at bounding box center [72, 236] width 89 height 17
type input "10.2"
click at [147, 251] on button "Save" at bounding box center [200, 259] width 106 height 16
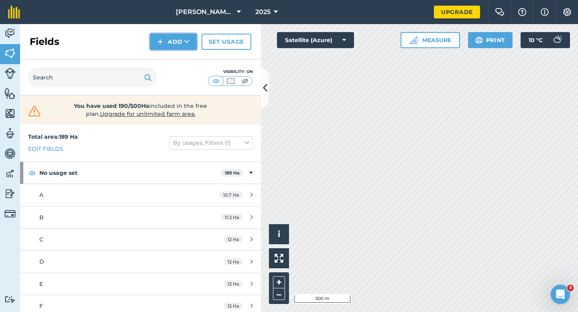
click at [175, 40] on button "Add" at bounding box center [173, 42] width 47 height 16
click at [175, 56] on link "Draw" at bounding box center [173, 60] width 44 height 18
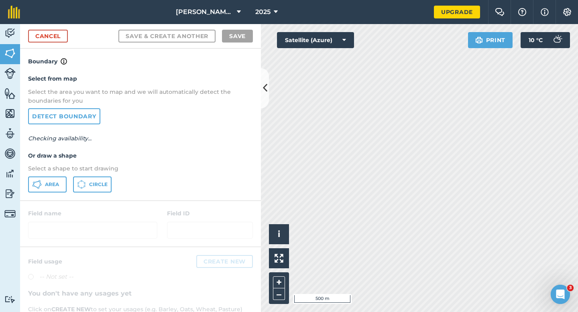
click at [25, 196] on div "Select from map Select the area you want to map and we will automatically detec…" at bounding box center [140, 133] width 241 height 134
click at [35, 185] on icon at bounding box center [37, 185] width 10 height 10
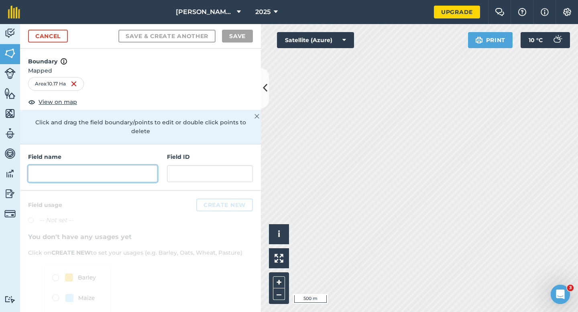
click at [135, 168] on input "text" at bounding box center [92, 173] width 129 height 17
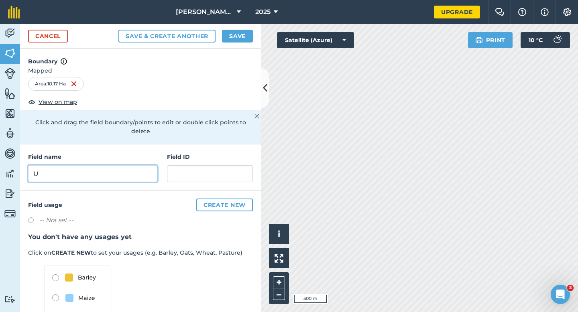
type input "U"
click at [228, 38] on button "Save" at bounding box center [237, 36] width 31 height 13
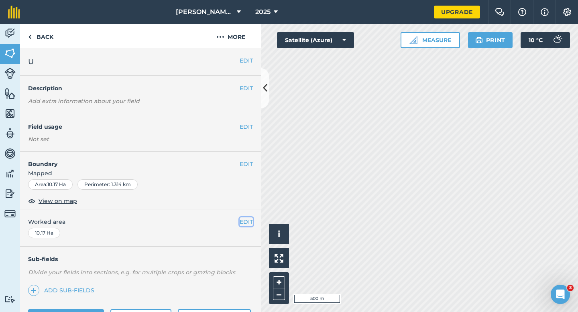
click at [241, 218] on button "EDIT" at bounding box center [246, 222] width 13 height 9
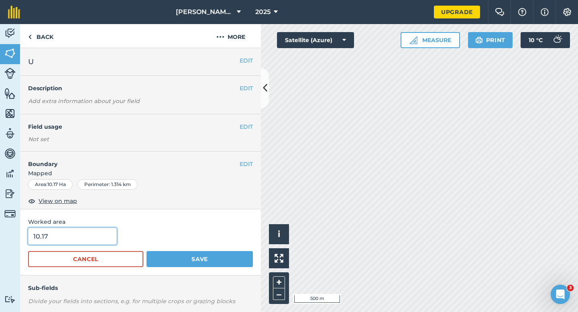
click at [79, 235] on input "10.17" at bounding box center [72, 236] width 89 height 17
type input "10"
click at [147, 251] on button "Save" at bounding box center [200, 259] width 106 height 16
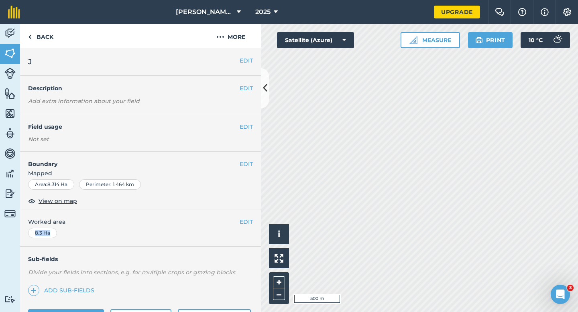
click at [253, 228] on div "EDIT Worked area 8.3 Ha" at bounding box center [140, 228] width 241 height 37
click at [248, 225] on button "EDIT" at bounding box center [246, 222] width 13 height 9
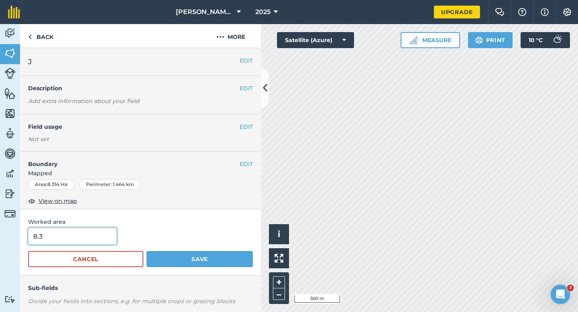
click at [92, 237] on input "8.3" at bounding box center [72, 236] width 89 height 17
type input "8"
click at [147, 251] on button "Save" at bounding box center [200, 259] width 106 height 16
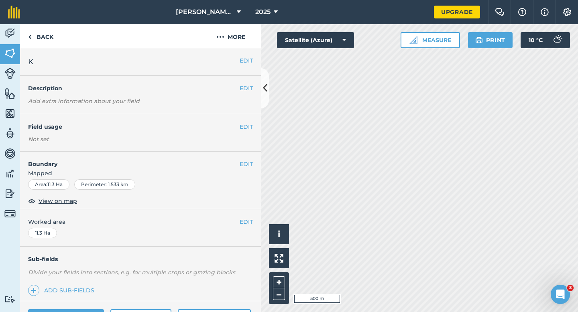
click at [241, 217] on div "EDIT Worked area 11.3 Ha" at bounding box center [140, 228] width 241 height 37
click at [241, 218] on button "EDIT" at bounding box center [246, 222] width 13 height 9
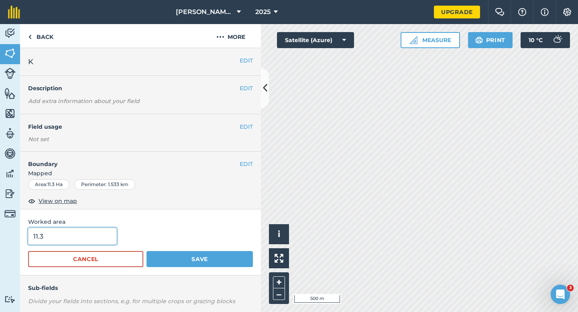
click at [100, 232] on input "11.3" at bounding box center [72, 236] width 89 height 17
type input "11"
click at [147, 251] on button "Save" at bounding box center [200, 259] width 106 height 16
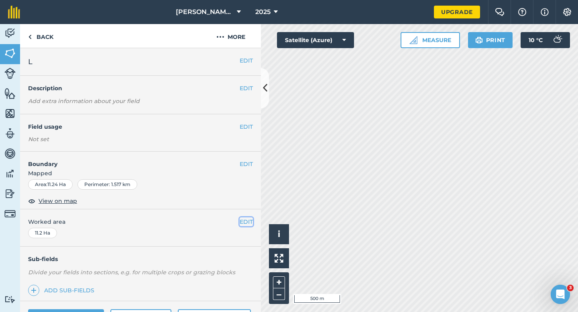
click at [242, 225] on button "EDIT" at bounding box center [246, 222] width 13 height 9
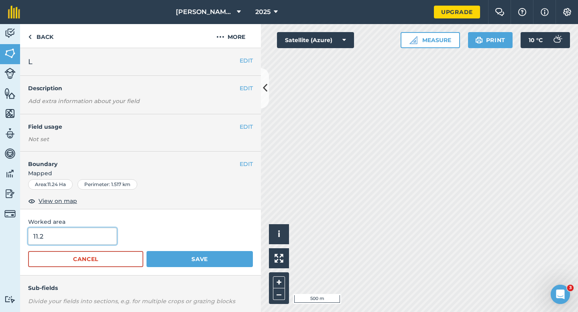
click at [100, 237] on input "11.2" at bounding box center [72, 236] width 89 height 17
click at [147, 251] on button "Save" at bounding box center [200, 259] width 106 height 16
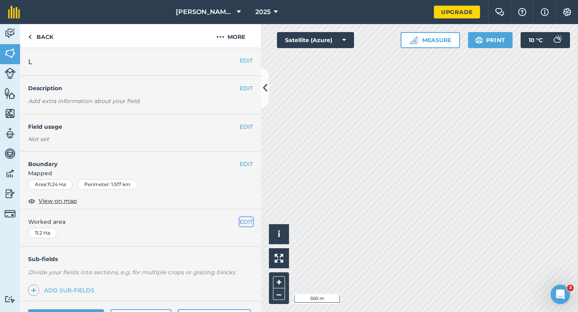
click at [242, 224] on button "EDIT" at bounding box center [246, 222] width 13 height 9
click at [242, 224] on span "Worked area" at bounding box center [140, 222] width 225 height 9
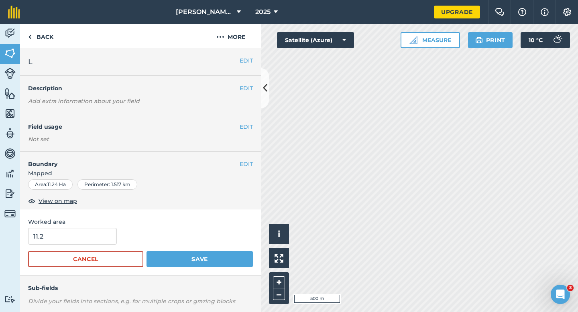
click at [122, 238] on div "11.2" at bounding box center [140, 236] width 225 height 17
click at [94, 238] on input "11.2" at bounding box center [72, 236] width 89 height 17
type input "11"
click at [147, 251] on button "Save" at bounding box center [200, 259] width 106 height 16
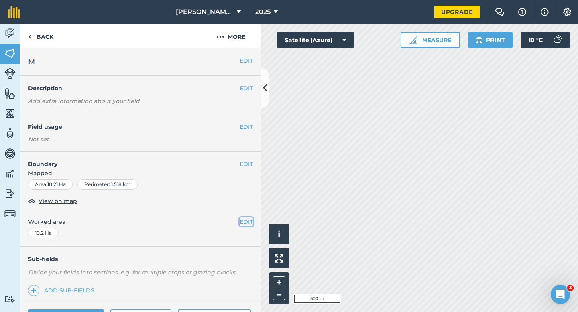
click at [248, 222] on button "EDIT" at bounding box center [246, 222] width 13 height 9
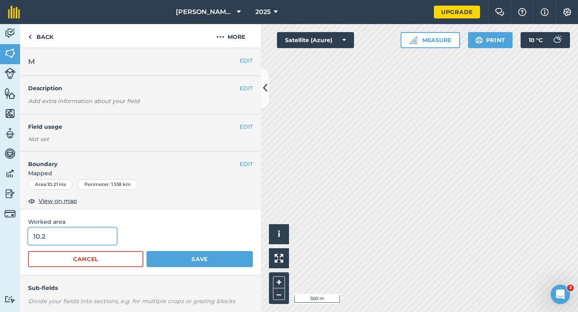
click at [93, 241] on input "10.2" at bounding box center [72, 236] width 89 height 17
type input "10"
click at [147, 251] on button "Save" at bounding box center [200, 259] width 106 height 16
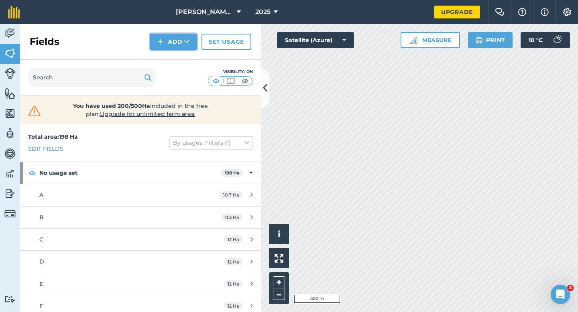
click at [171, 45] on button "Add" at bounding box center [173, 42] width 47 height 16
click at [171, 63] on link "Draw" at bounding box center [173, 60] width 44 height 18
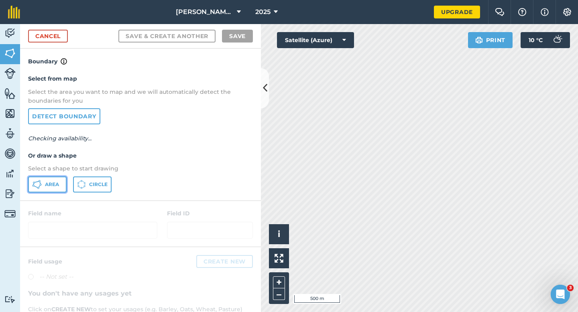
click at [56, 184] on span "Area" at bounding box center [52, 184] width 14 height 6
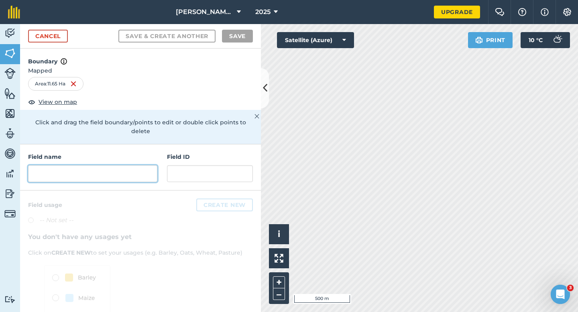
click at [139, 167] on input "text" at bounding box center [92, 173] width 129 height 17
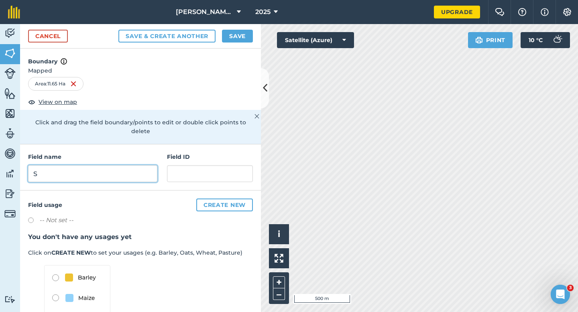
type input "S"
click at [238, 35] on button "Save" at bounding box center [237, 36] width 31 height 13
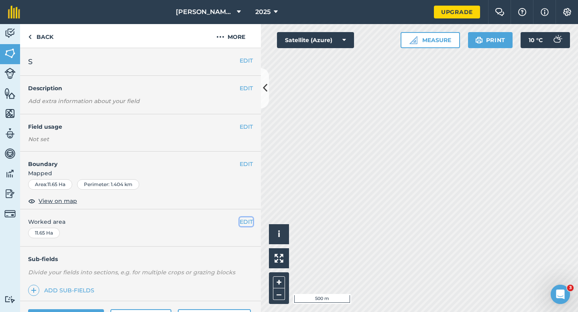
click at [243, 219] on button "EDIT" at bounding box center [246, 222] width 13 height 9
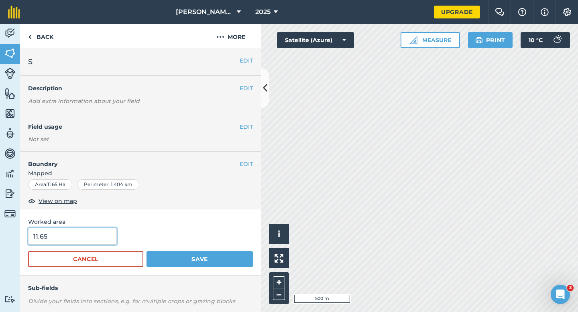
click at [93, 235] on input "11.65" at bounding box center [72, 236] width 89 height 17
type input "11.7"
click at [147, 251] on button "Save" at bounding box center [200, 259] width 106 height 16
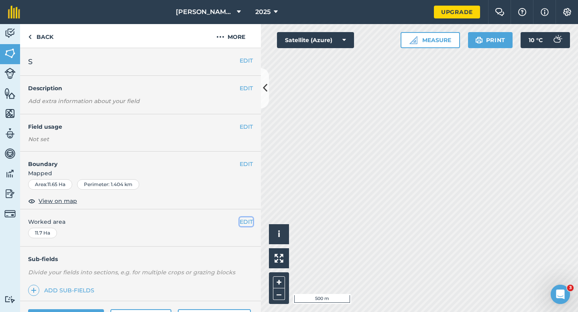
click at [253, 220] on button "EDIT" at bounding box center [246, 222] width 13 height 9
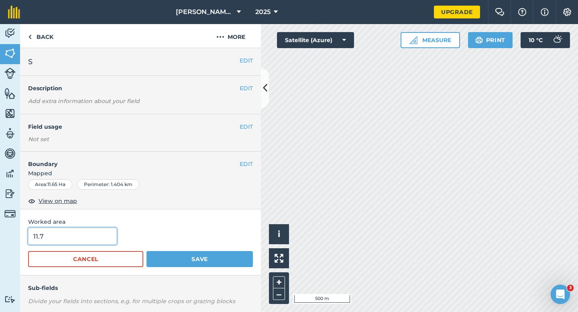
click at [87, 230] on input "11.7" at bounding box center [72, 236] width 89 height 17
type input "12"
click at [147, 251] on button "Save" at bounding box center [200, 259] width 106 height 16
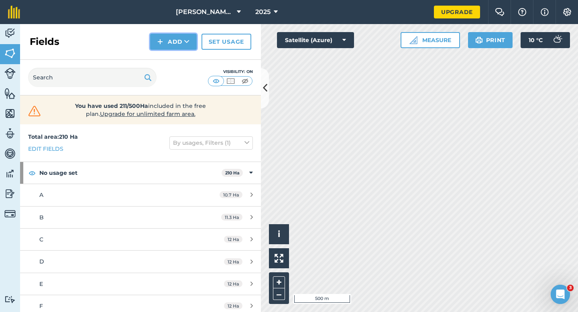
click at [181, 44] on button "Add" at bounding box center [173, 42] width 47 height 16
click at [181, 57] on link "Draw" at bounding box center [173, 60] width 44 height 18
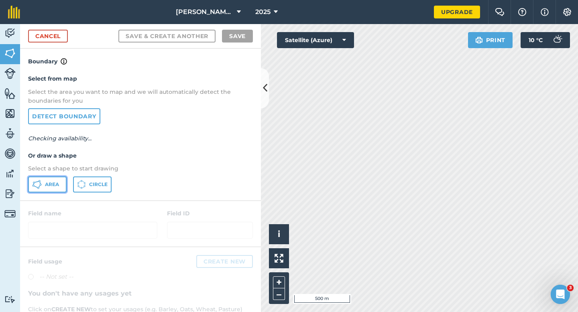
click at [59, 187] on button "Area" at bounding box center [47, 185] width 39 height 16
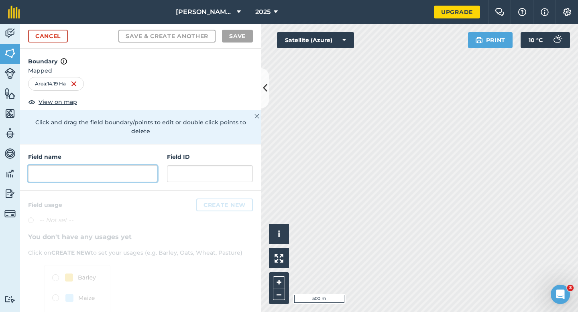
click at [126, 165] on input "text" at bounding box center [92, 173] width 129 height 17
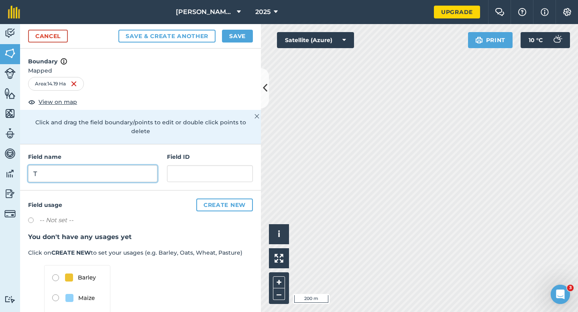
type input "T"
click at [241, 31] on button "Save" at bounding box center [237, 36] width 31 height 13
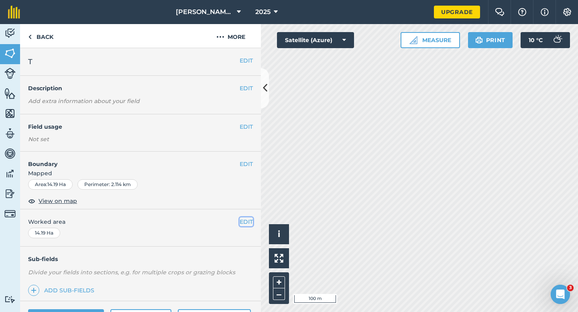
click at [242, 222] on button "EDIT" at bounding box center [246, 222] width 13 height 9
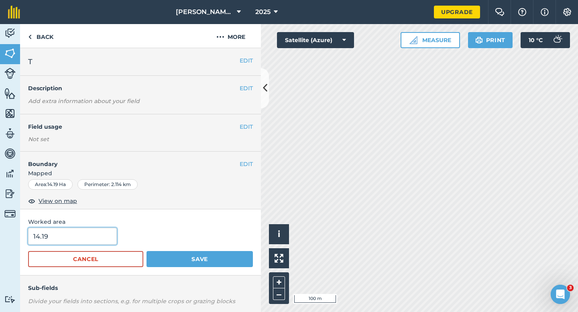
click at [83, 239] on input "14.19" at bounding box center [72, 236] width 89 height 17
type input "14"
click at [147, 251] on button "Save" at bounding box center [200, 259] width 106 height 16
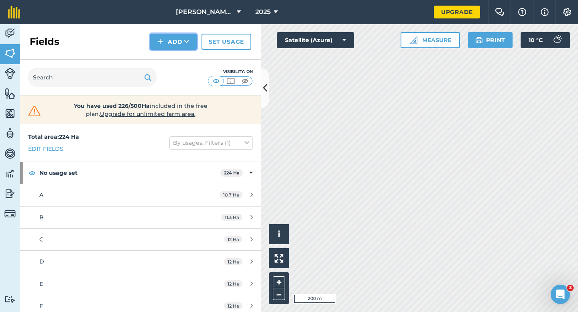
click at [178, 39] on button "Add" at bounding box center [173, 42] width 47 height 16
click at [178, 67] on link "Draw" at bounding box center [173, 60] width 44 height 18
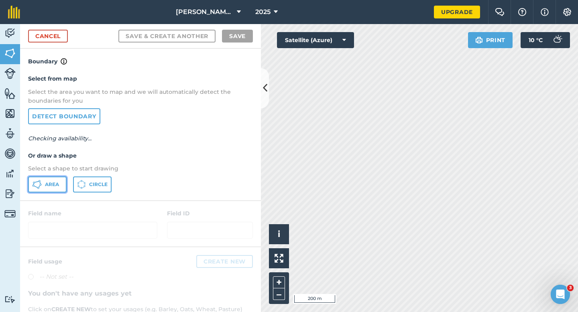
click at [55, 181] on span "Area" at bounding box center [52, 184] width 14 height 6
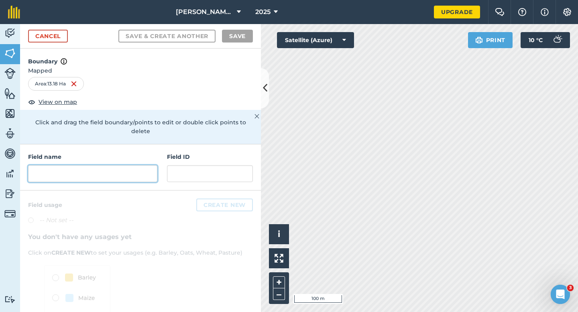
click at [130, 165] on input "text" at bounding box center [92, 173] width 129 height 17
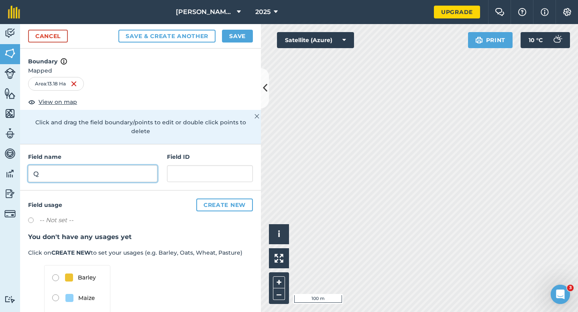
type input "Q"
click at [237, 27] on div "Cancel Save & Create Another Save" at bounding box center [140, 36] width 241 height 24
click at [237, 45] on div "Cancel Save & Create Another Save" at bounding box center [140, 36] width 241 height 24
click at [259, 101] on div "Activity Fields Livestock Features Maps Team Vehicles Data Reporting Billing Tu…" at bounding box center [289, 168] width 578 height 288
click at [227, 31] on button "Save" at bounding box center [237, 36] width 31 height 13
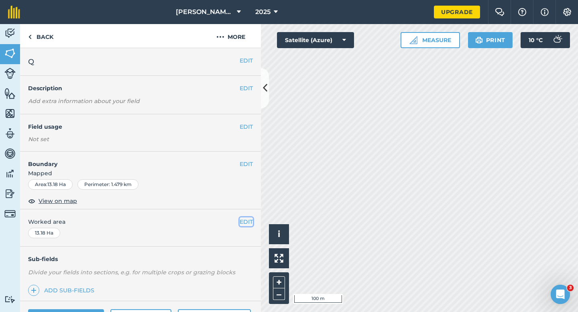
click at [243, 221] on button "EDIT" at bounding box center [246, 222] width 13 height 9
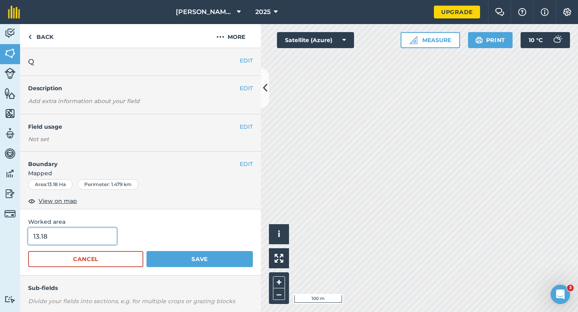
click at [82, 234] on input "13.18" at bounding box center [72, 236] width 89 height 17
type input "13"
click at [147, 251] on button "Save" at bounding box center [200, 259] width 106 height 16
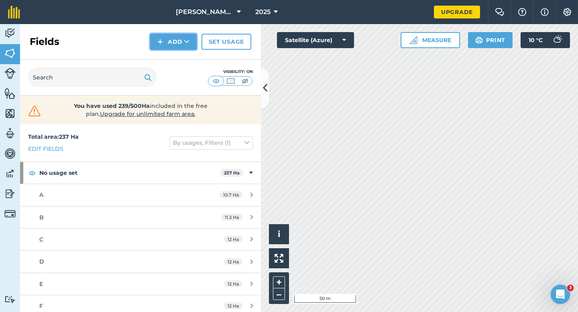
click at [174, 47] on button "Add" at bounding box center [173, 42] width 47 height 16
click at [174, 61] on link "Draw" at bounding box center [173, 60] width 44 height 18
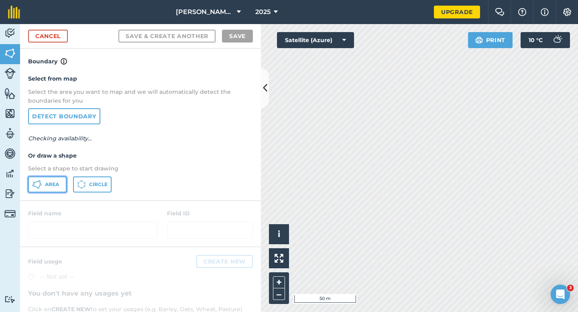
click at [53, 191] on button "Area" at bounding box center [47, 185] width 39 height 16
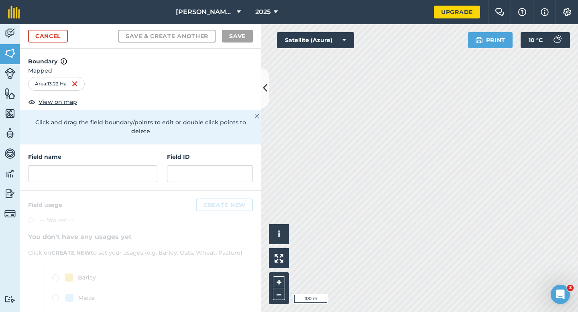
click at [94, 156] on div "Field name" at bounding box center [92, 168] width 129 height 30
click at [94, 165] on input "text" at bounding box center [92, 173] width 129 height 17
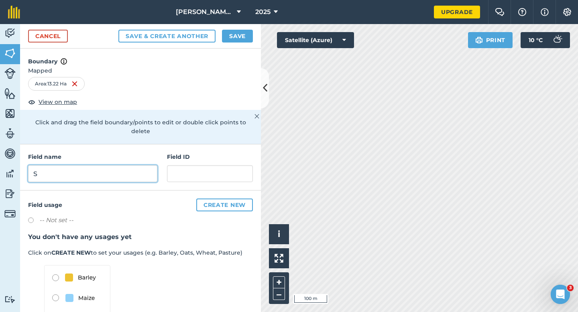
type input "S"
click at [247, 40] on button "Save" at bounding box center [237, 36] width 31 height 13
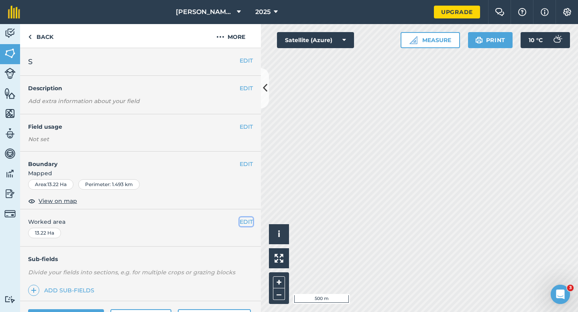
click at [252, 219] on button "EDIT" at bounding box center [246, 222] width 13 height 9
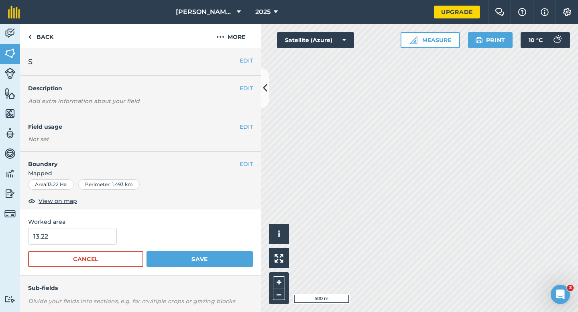
click at [92, 218] on span "Worked area" at bounding box center [140, 222] width 225 height 9
click at [92, 232] on input "13.22" at bounding box center [72, 236] width 89 height 17
type input "13"
click at [147, 251] on button "Save" at bounding box center [200, 259] width 106 height 16
